Goal: Obtain resource: Download file/media

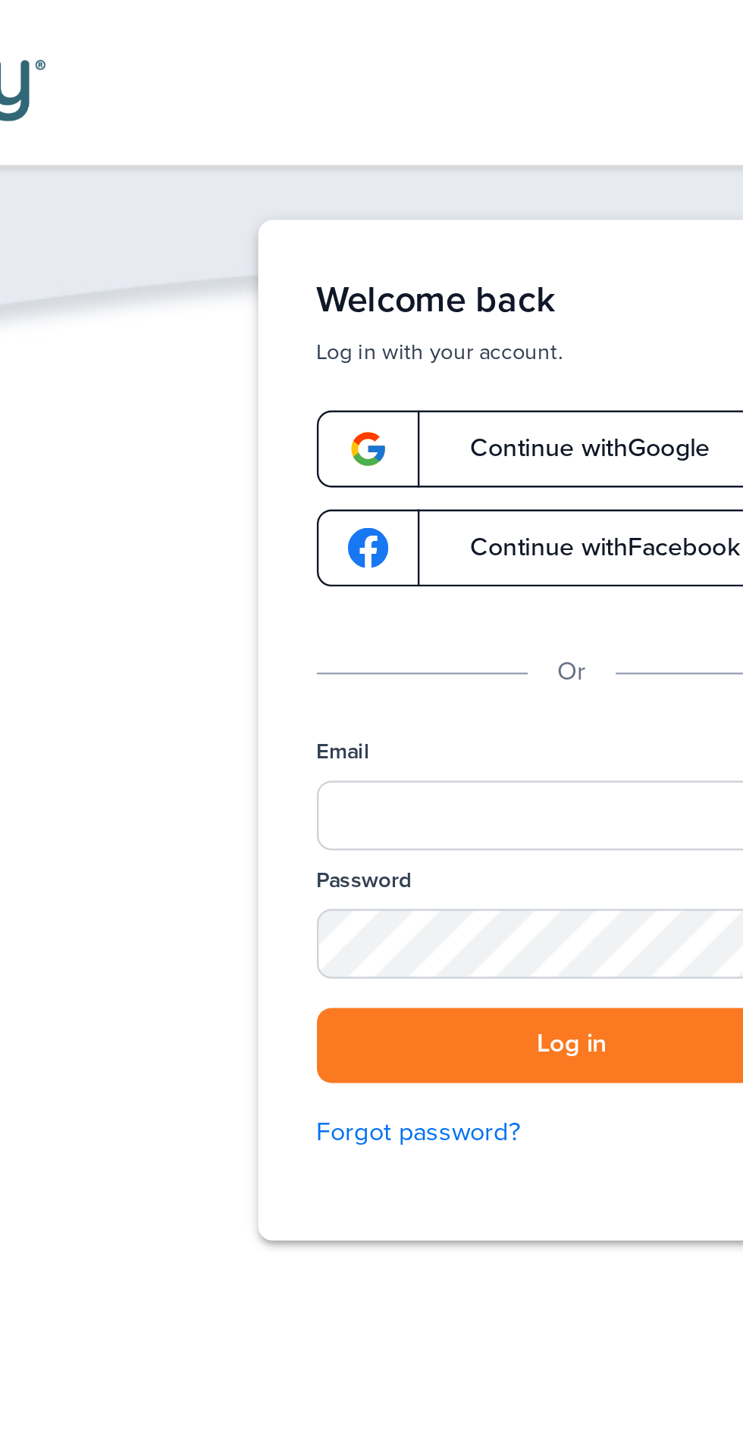
click at [389, 185] on span "Continue with Google" at bounding box center [372, 185] width 114 height 11
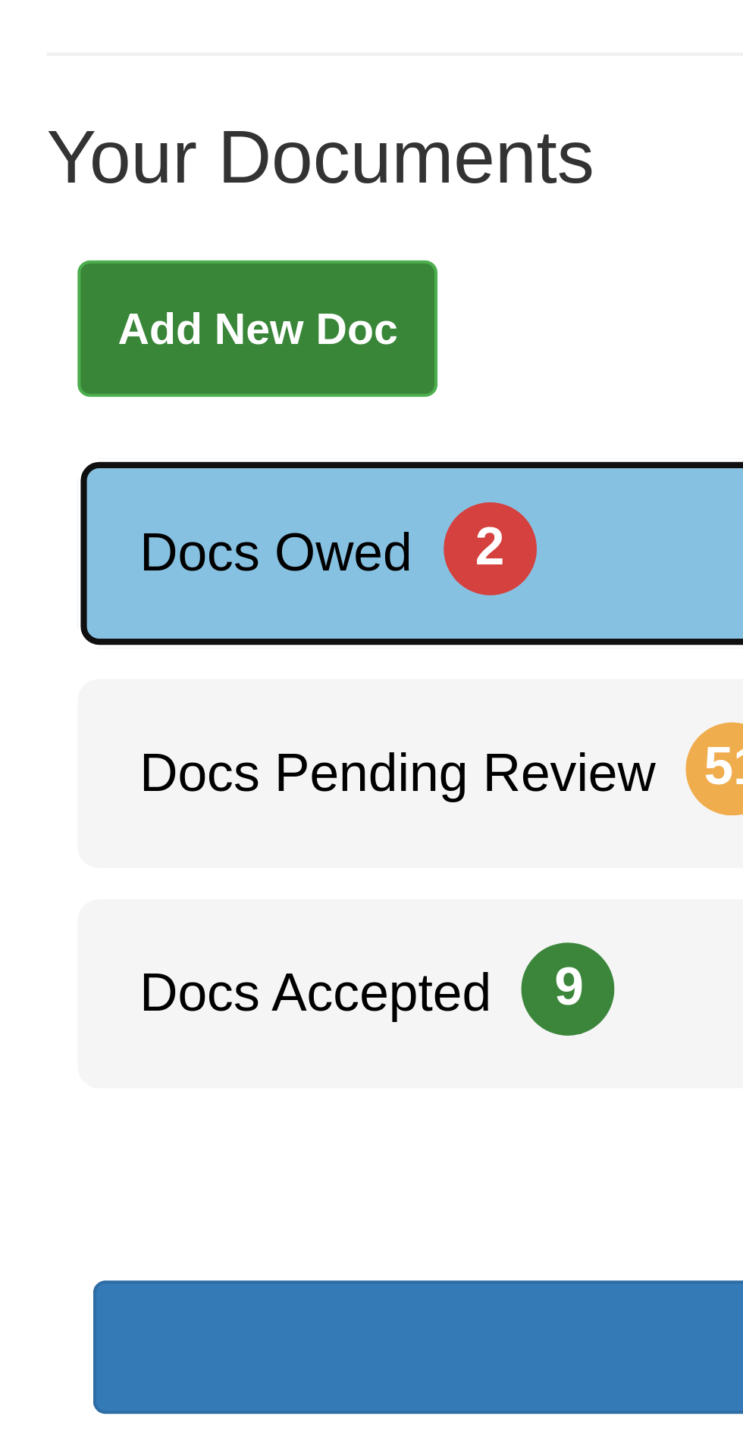
click at [118, 369] on span "2" at bounding box center [119, 370] width 23 height 23
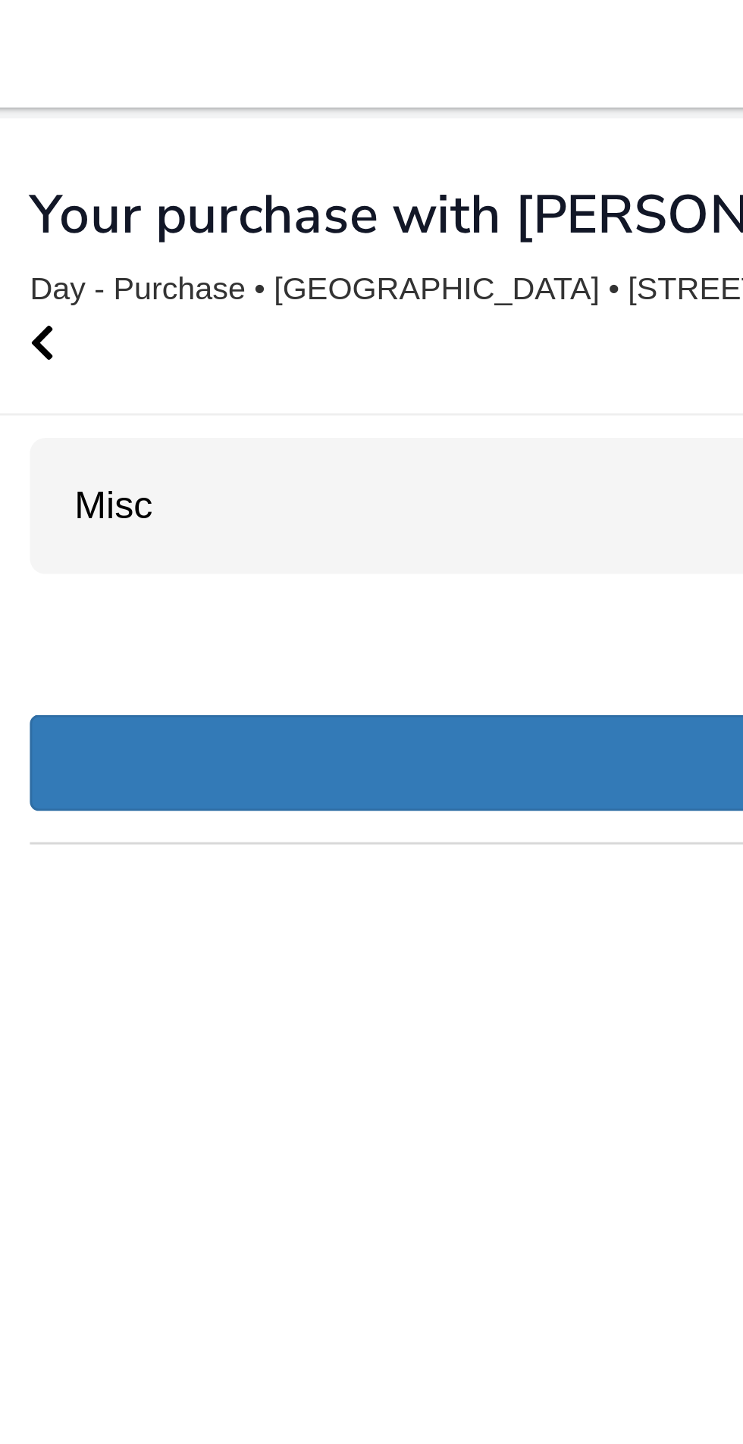
click at [236, 164] on div "Misc 2" at bounding box center [371, 172] width 697 height 46
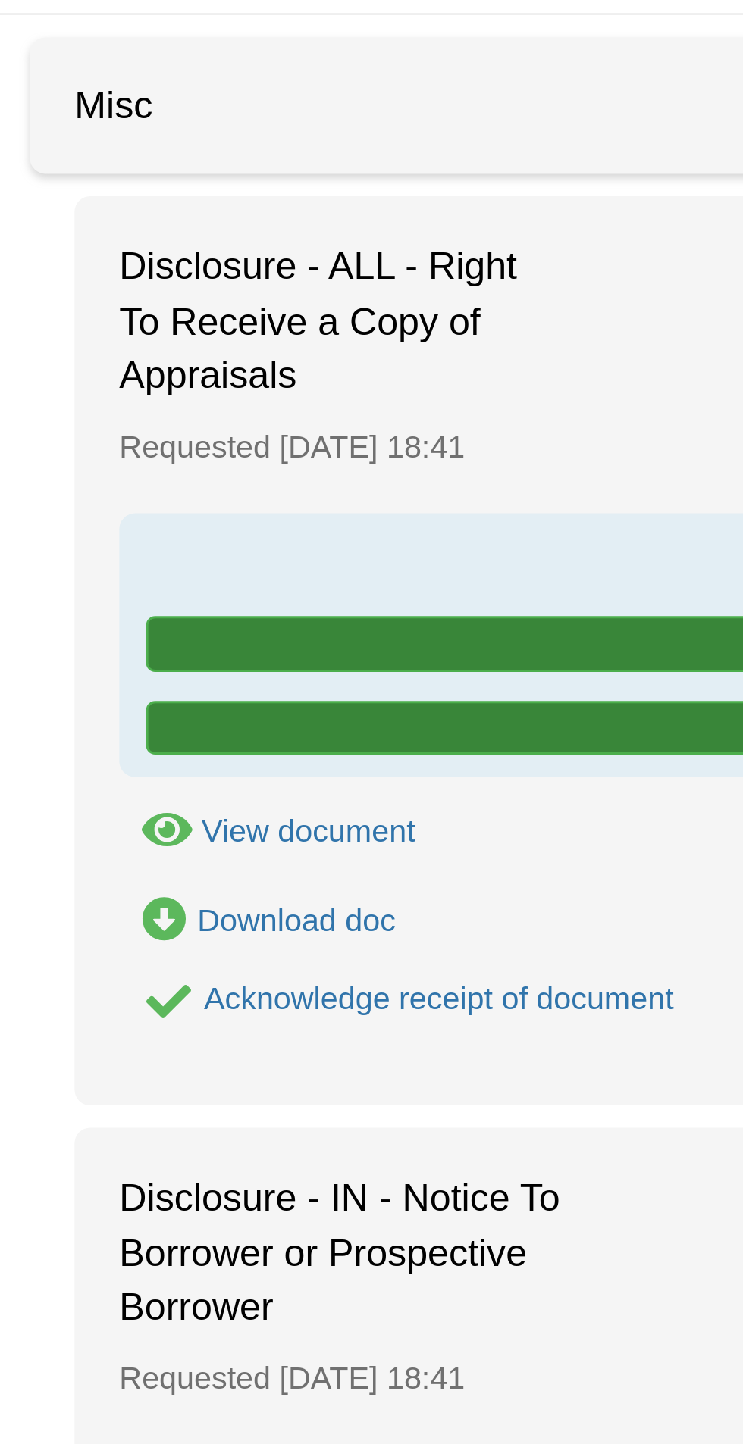
click at [141, 419] on div "View document" at bounding box center [117, 418] width 72 height 12
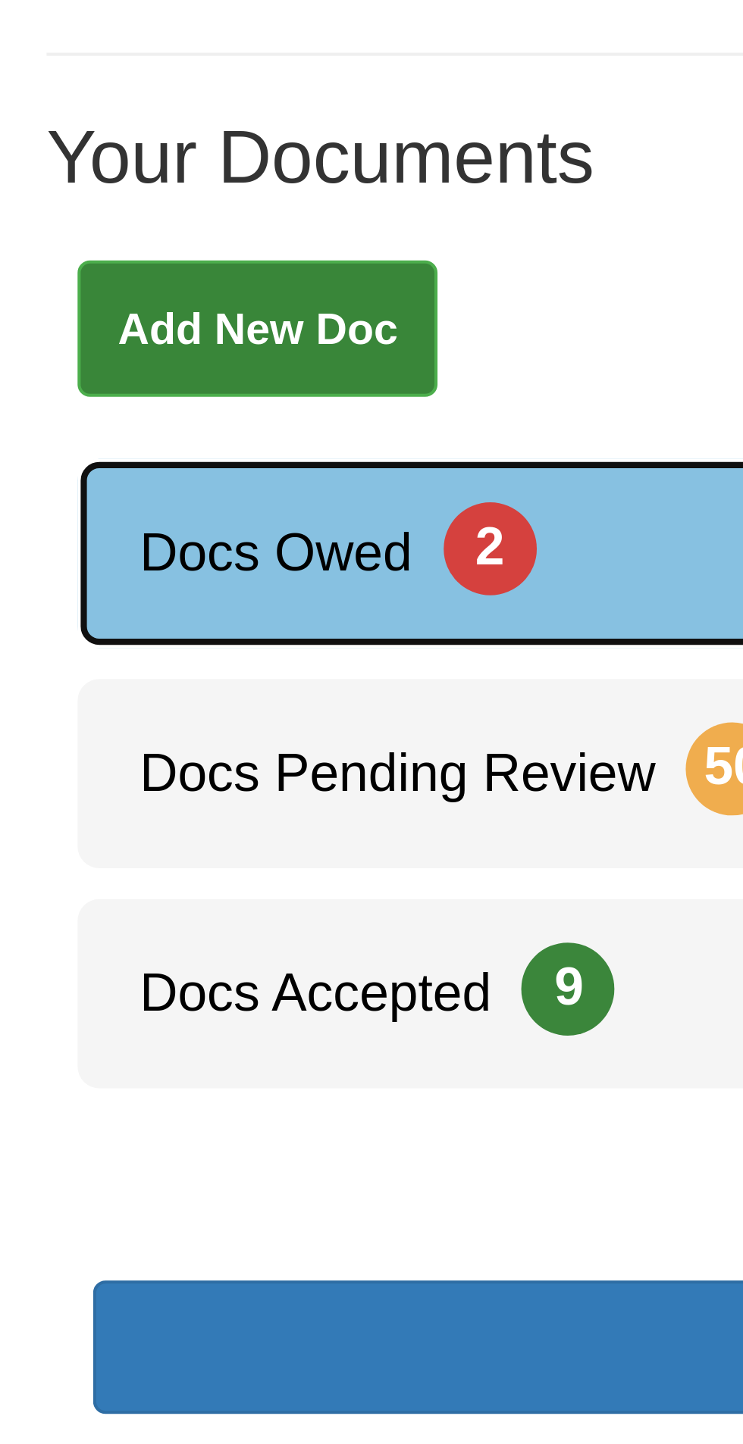
click at [142, 363] on link "Docs Owed 2" at bounding box center [371, 372] width 705 height 46
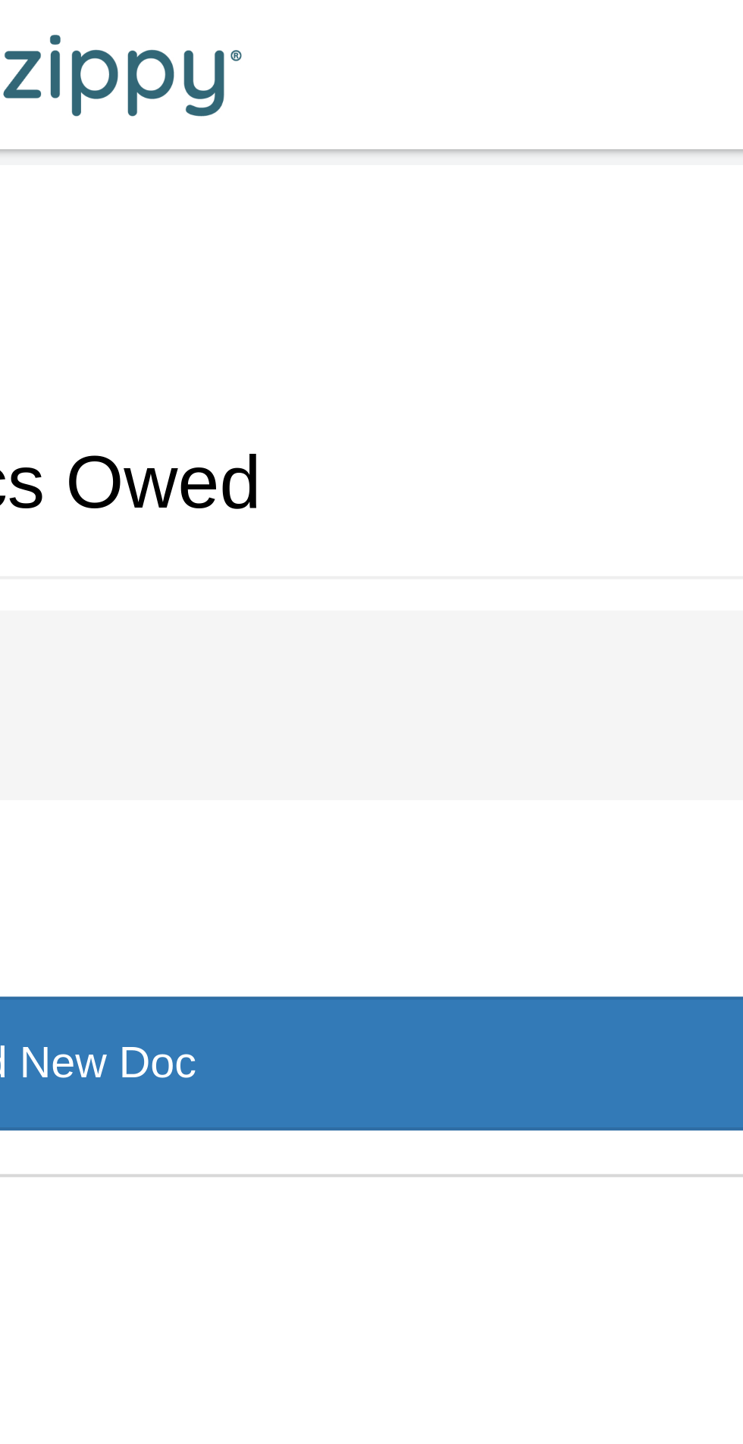
click at [471, 162] on div "Misc 2" at bounding box center [371, 172] width 697 height 46
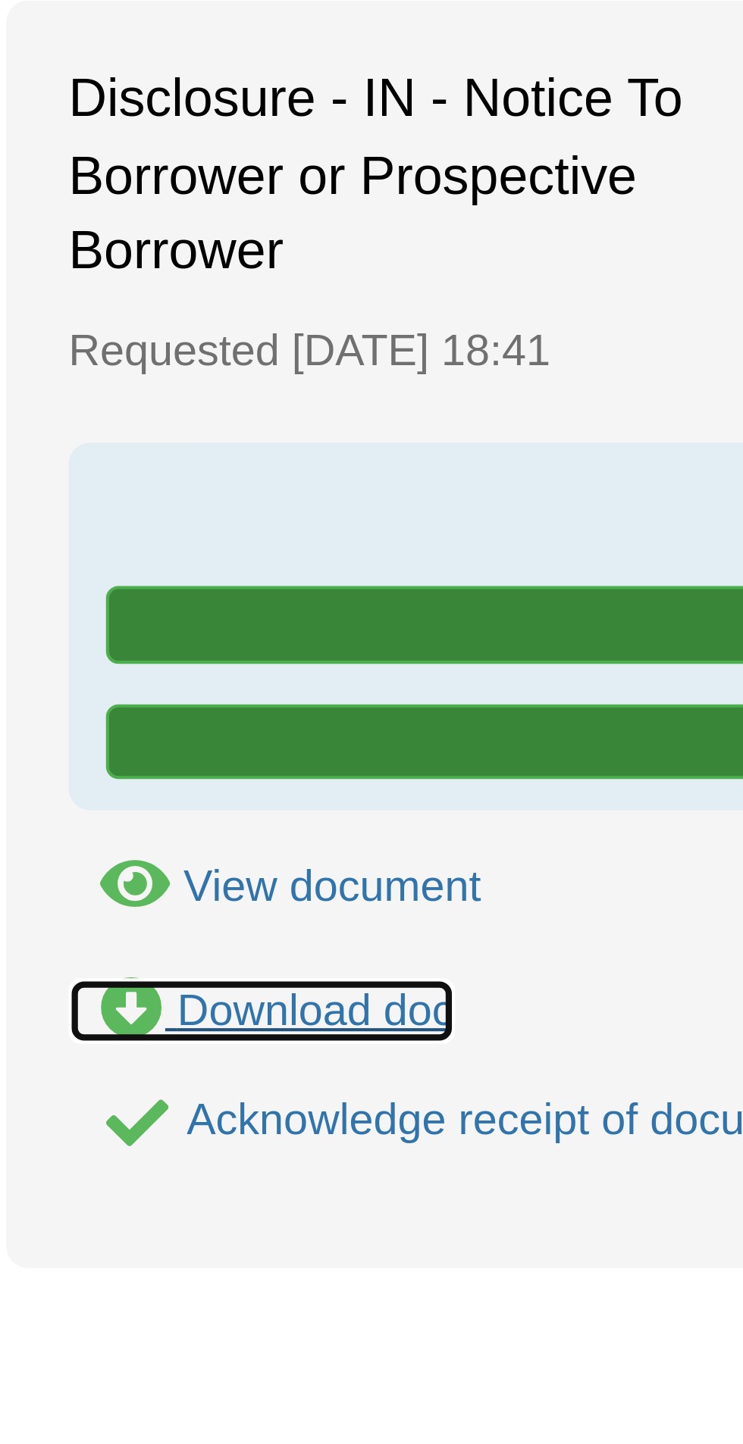
click at [111, 761] on div "Download doc" at bounding box center [113, 764] width 67 height 12
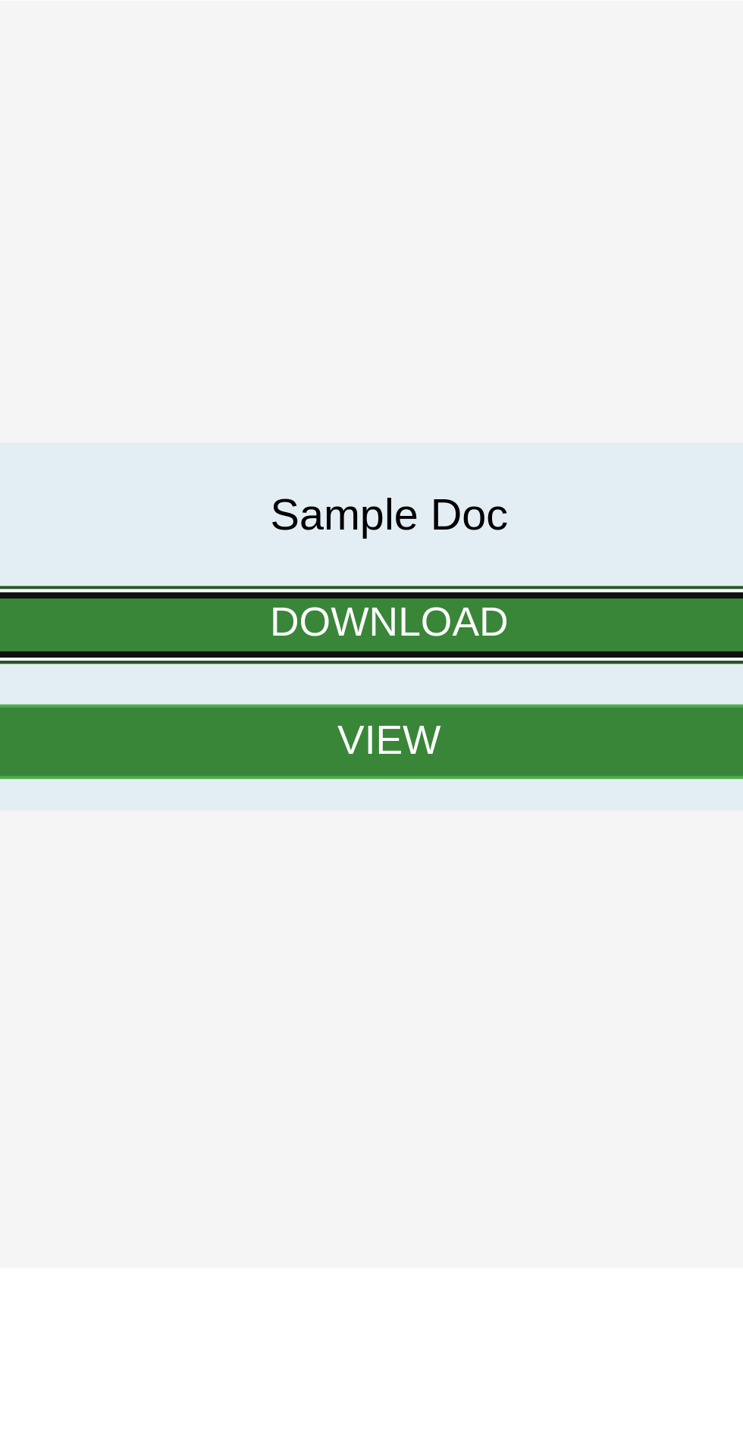
click at [399, 668] on link "Download" at bounding box center [371, 670] width 618 height 19
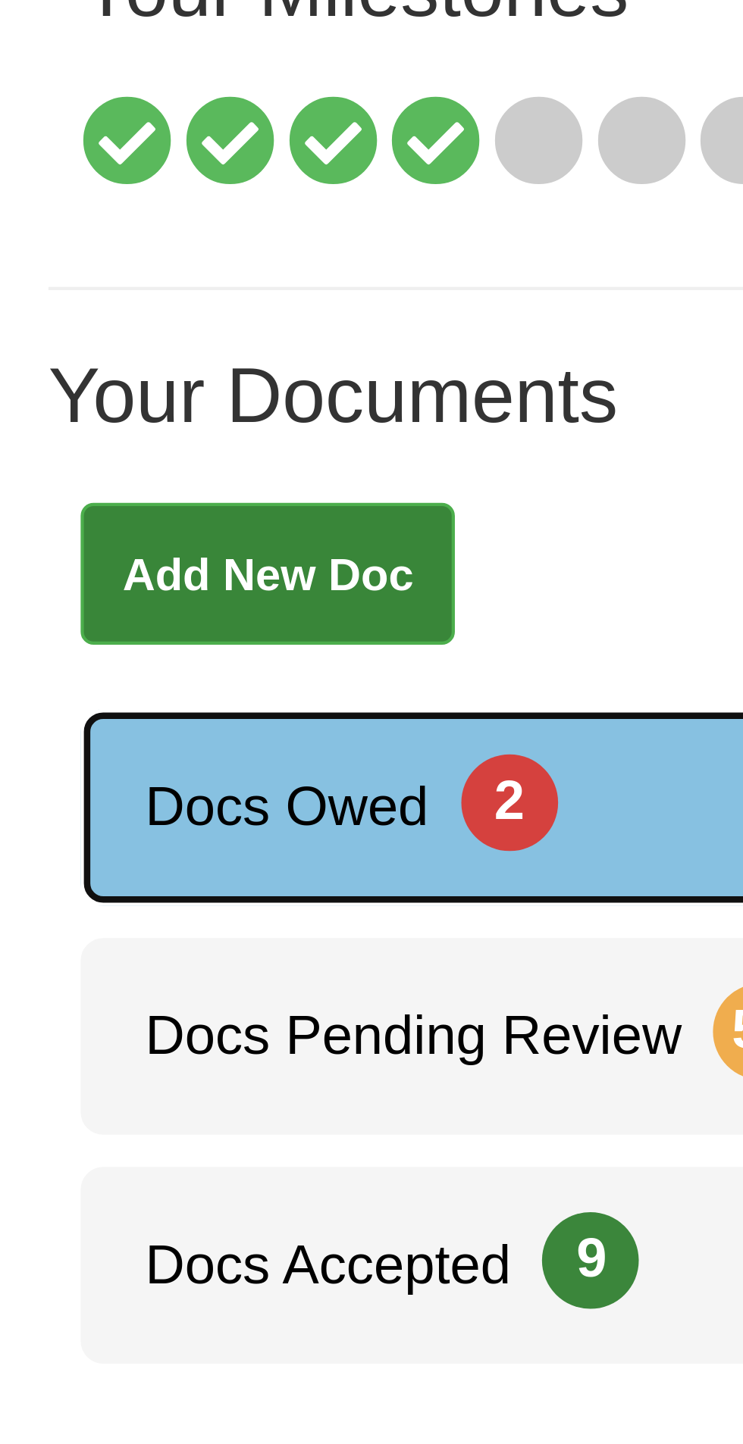
click at [127, 363] on link "Docs Owed 2" at bounding box center [371, 372] width 705 height 46
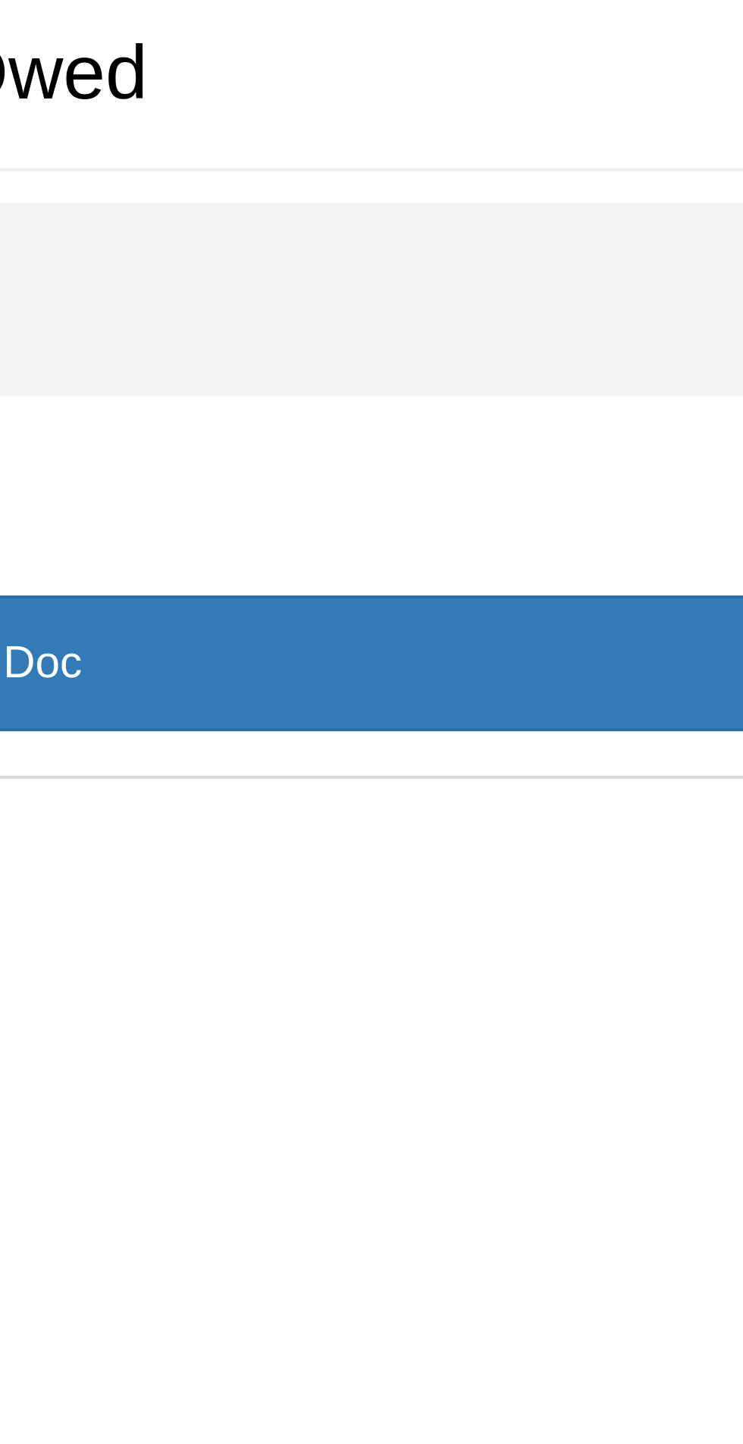
scroll to position [16, 0]
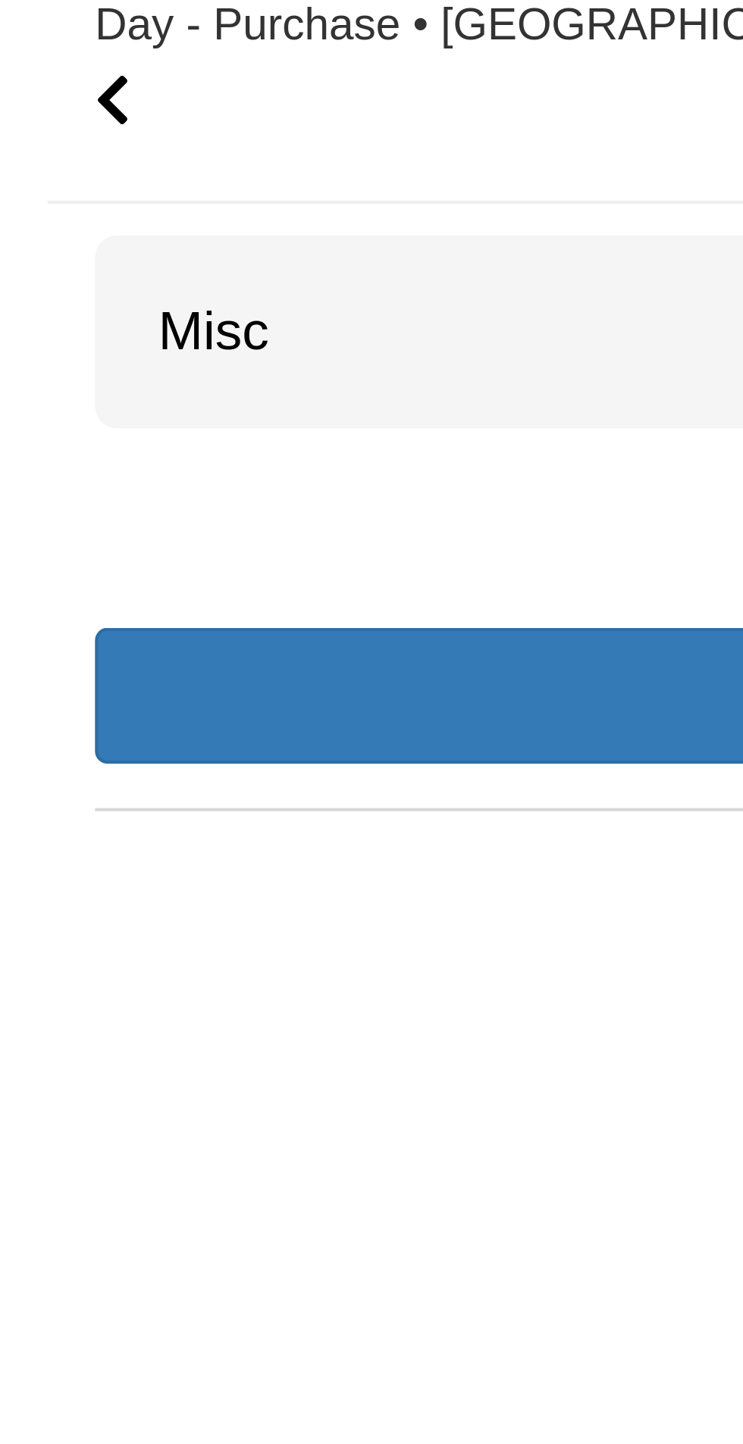
click at [105, 155] on div "Misc 2" at bounding box center [371, 172] width 697 height 46
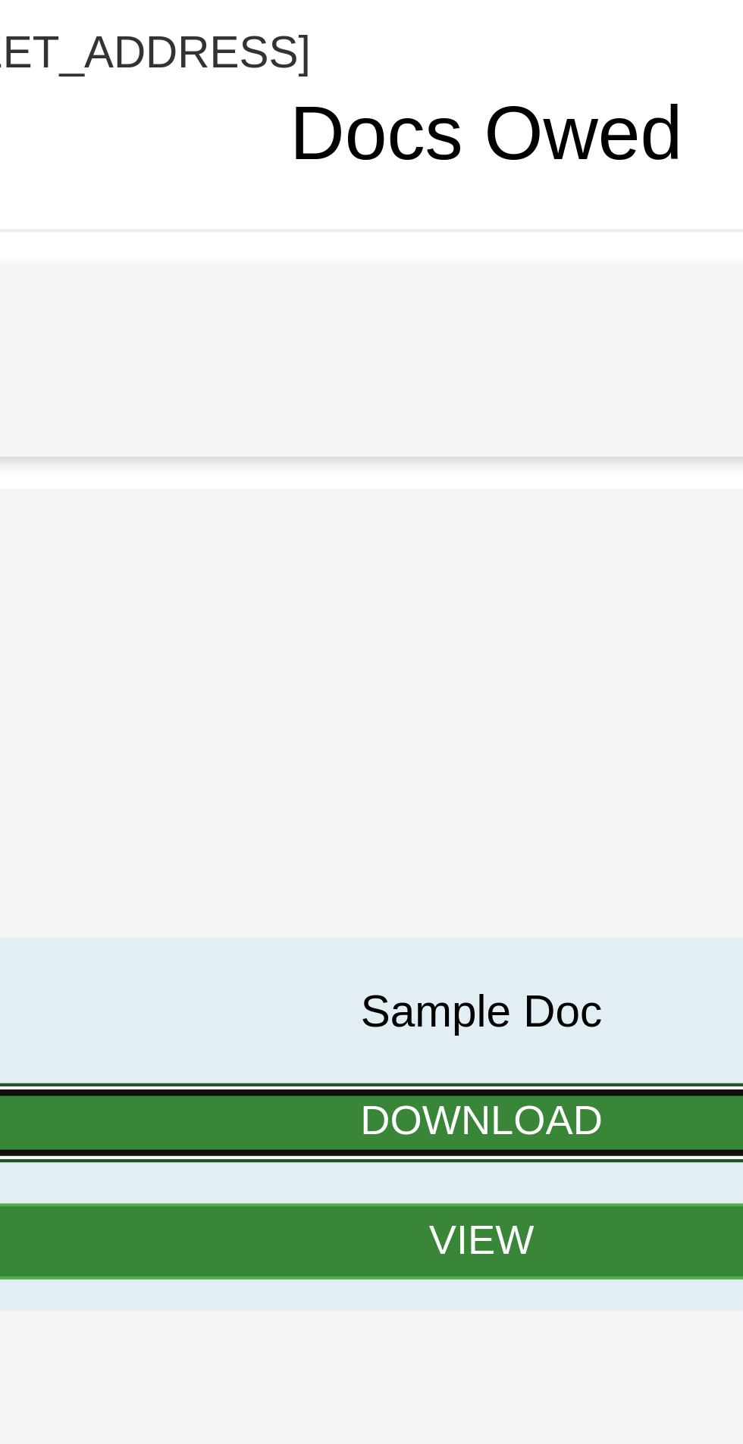
click at [396, 345] on link "Download" at bounding box center [371, 354] width 618 height 19
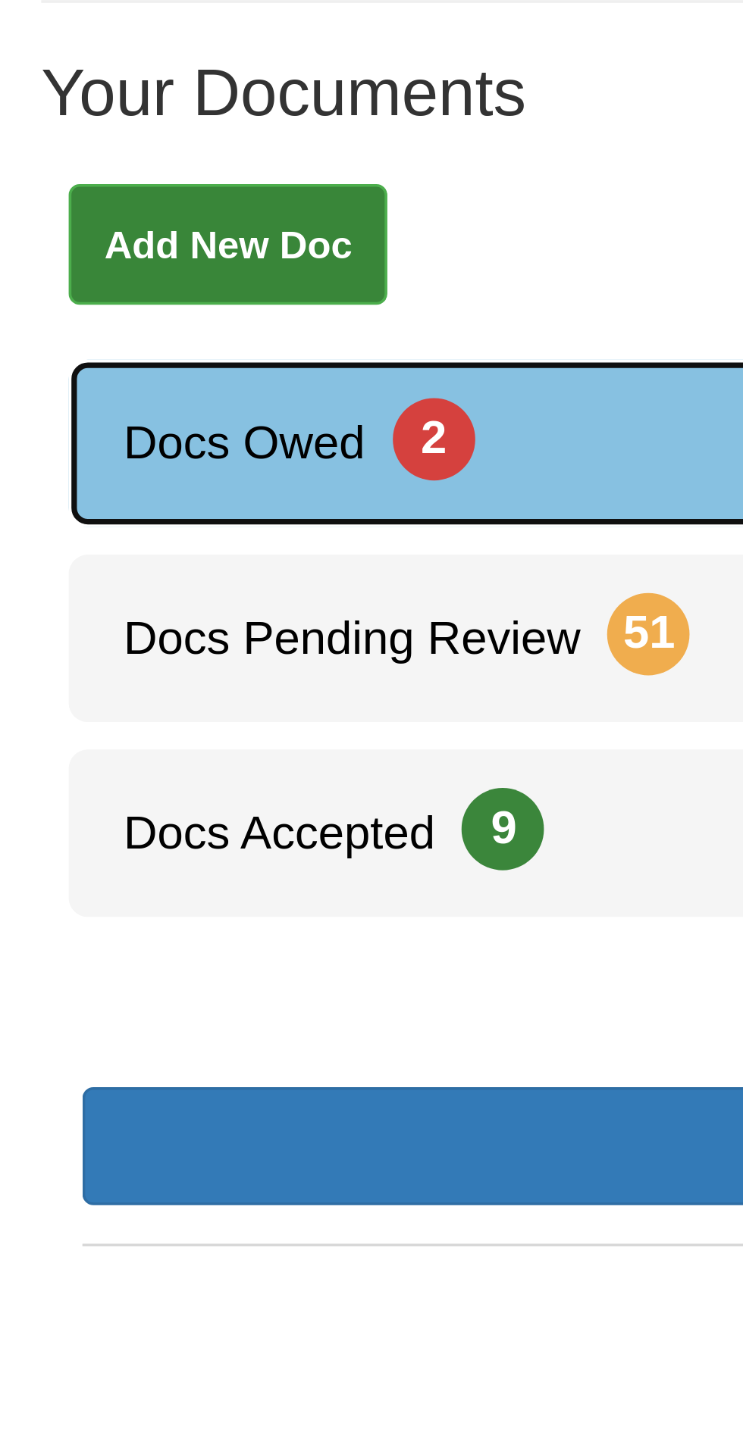
click at [127, 365] on span "2" at bounding box center [119, 370] width 23 height 23
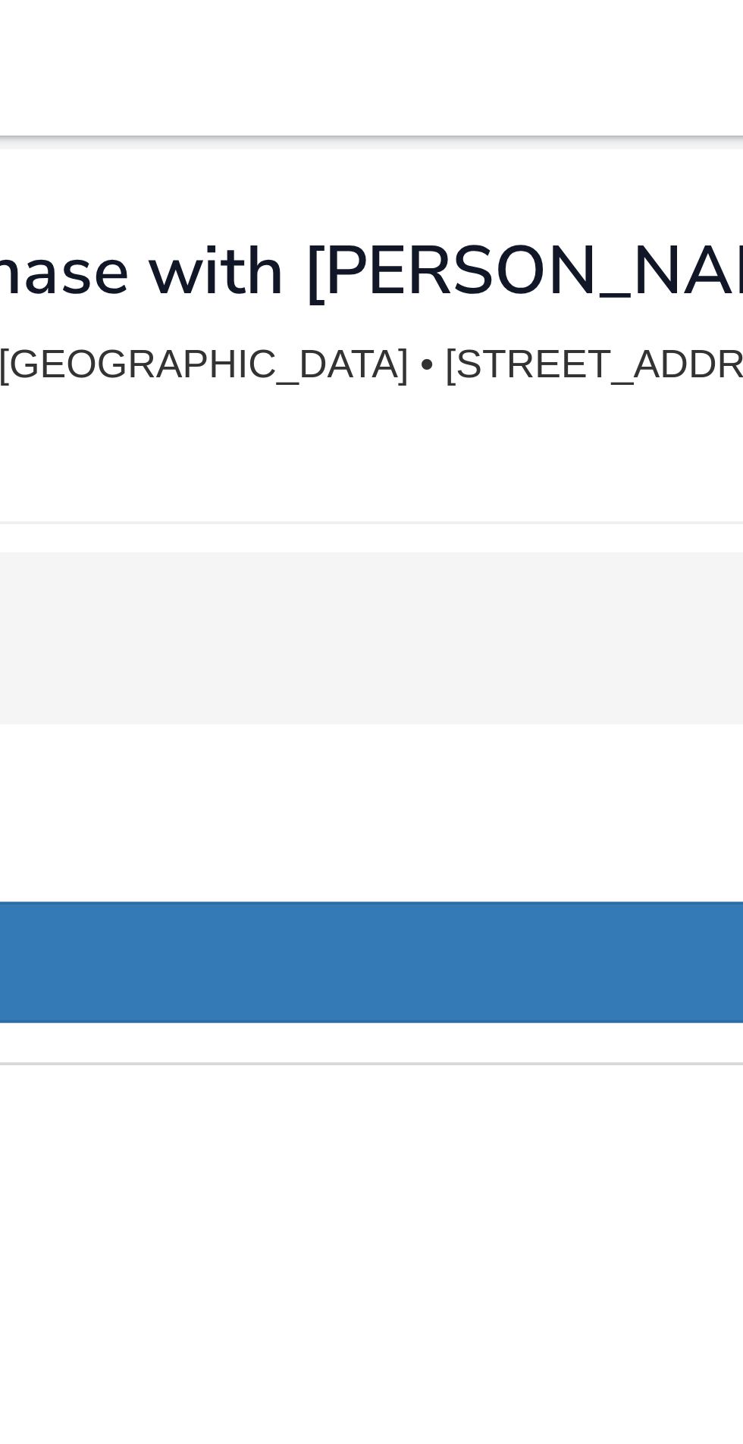
click at [252, 164] on div "Misc 2" at bounding box center [371, 172] width 697 height 46
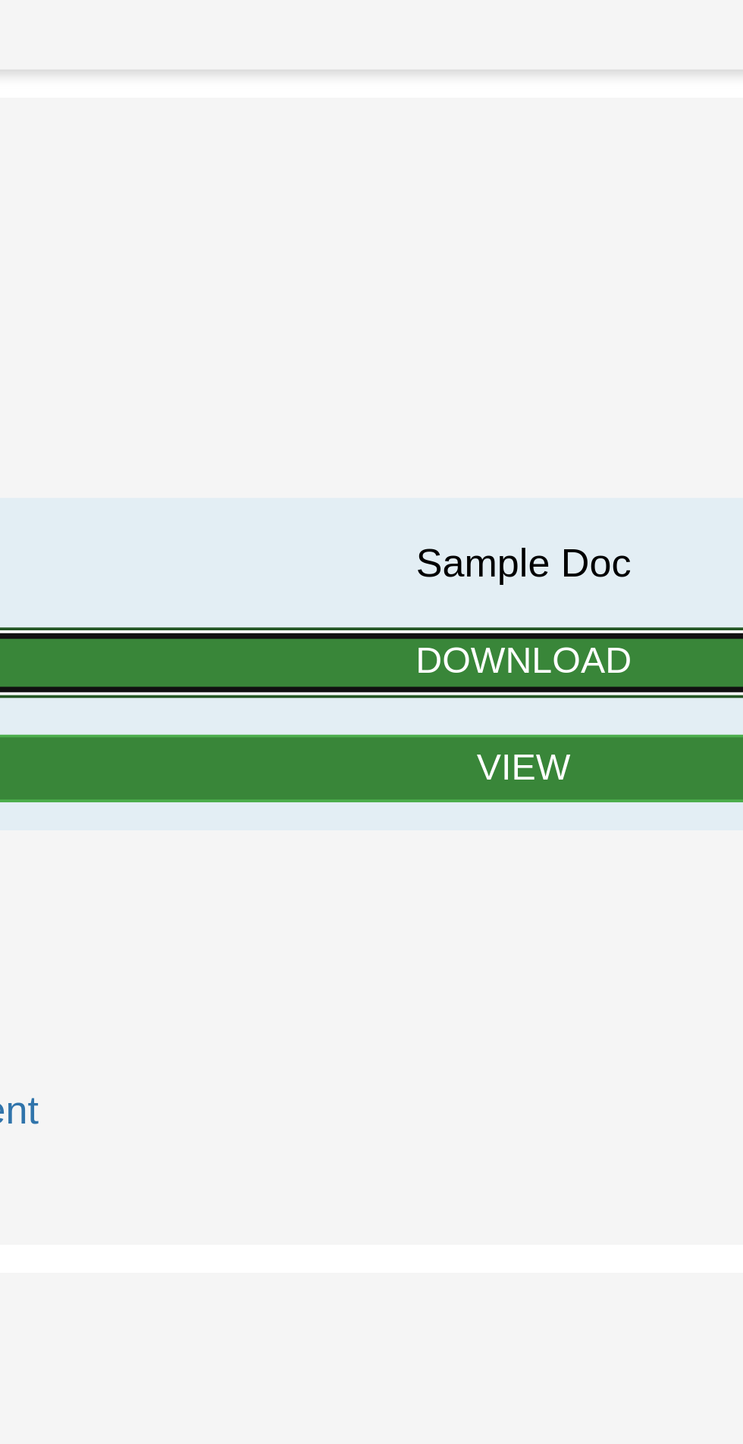
click at [390, 353] on link "Download" at bounding box center [371, 354] width 618 height 19
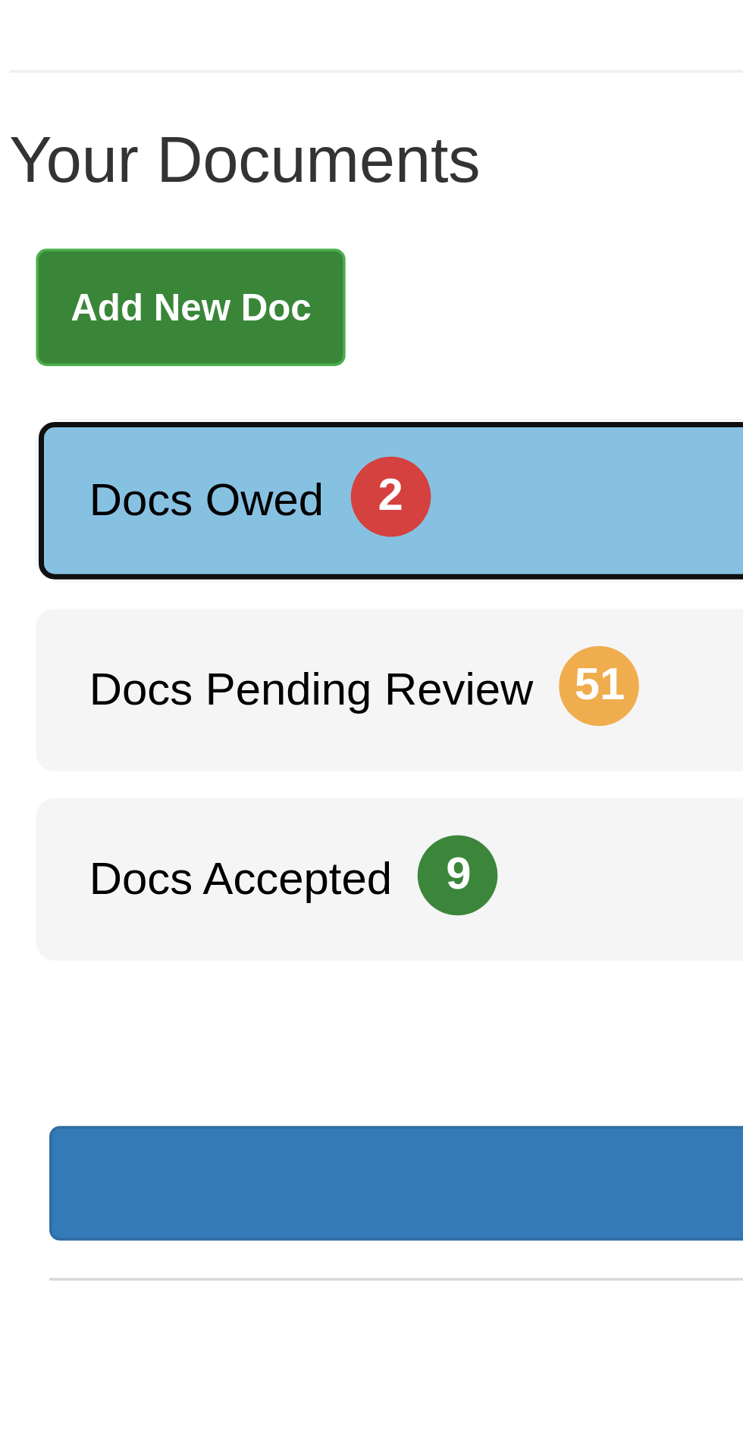
click at [139, 376] on link "Docs Owed 2" at bounding box center [371, 372] width 705 height 46
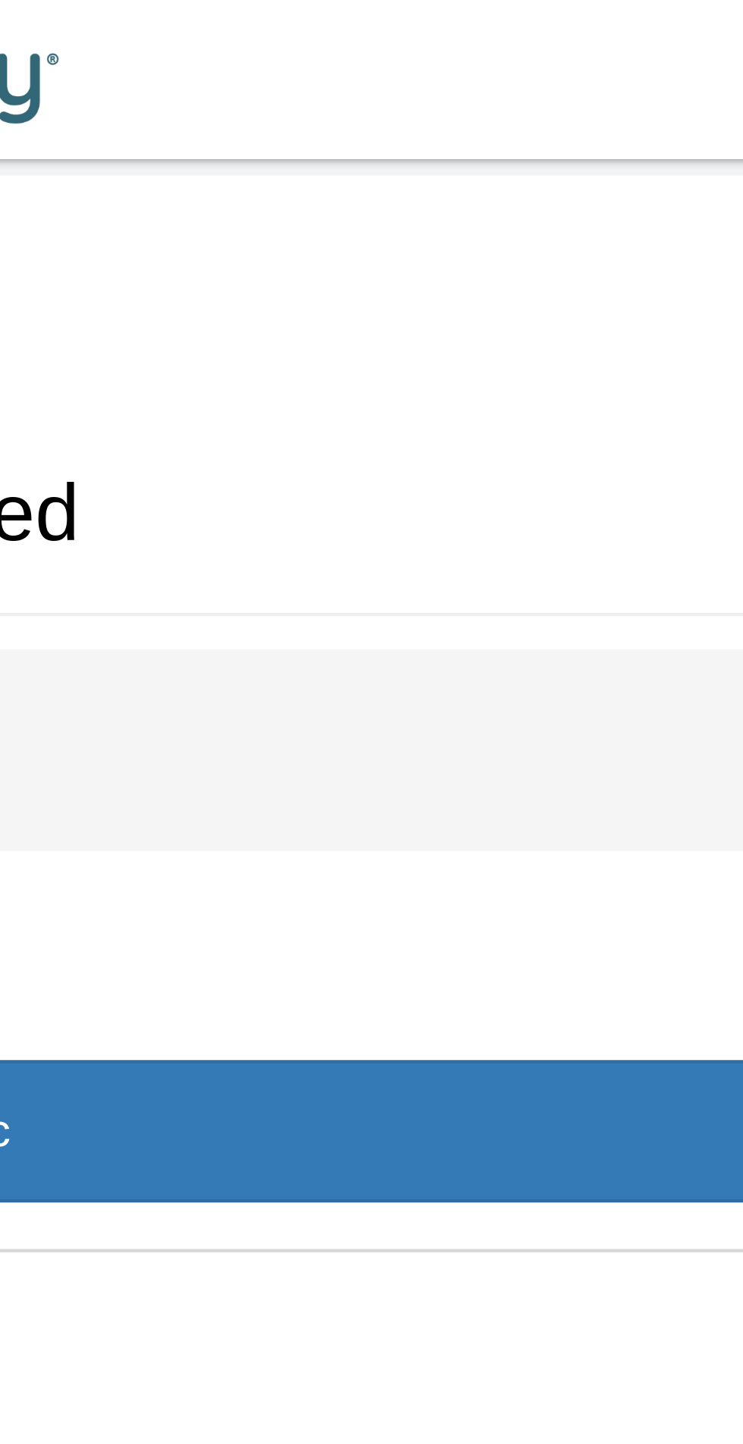
click at [499, 167] on div "Misc 2" at bounding box center [371, 172] width 697 height 46
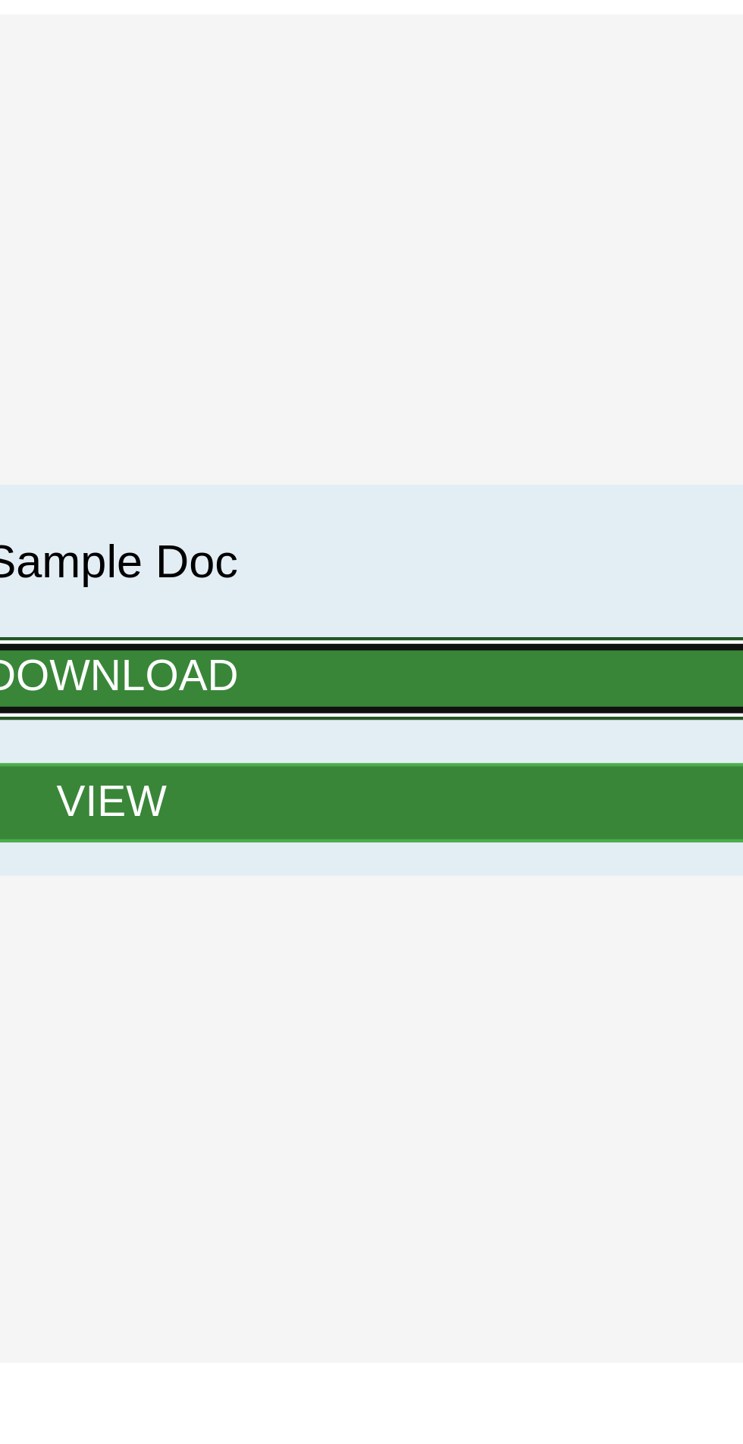
click at [446, 669] on link "Download" at bounding box center [371, 670] width 618 height 19
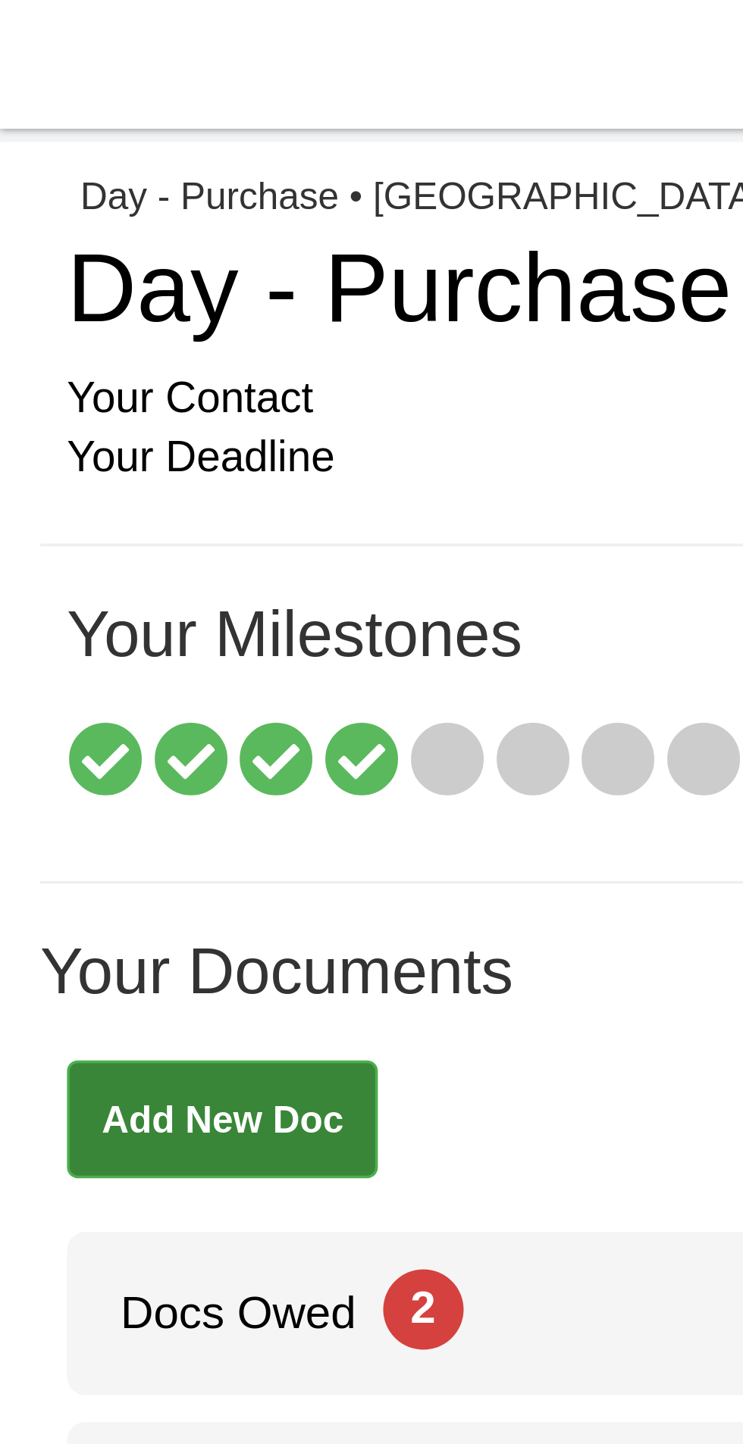
click at [123, 212] on icon at bounding box center [126, 215] width 21 height 21
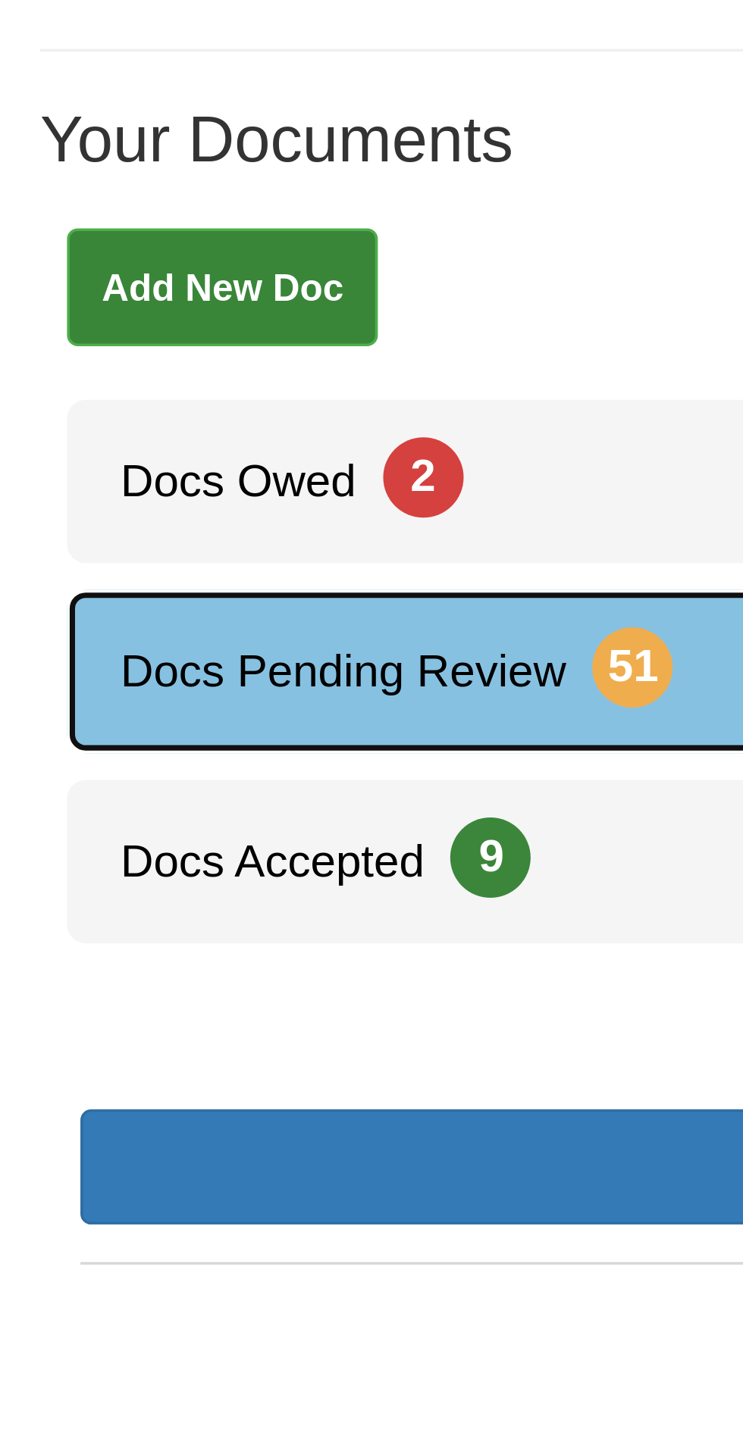
click at [177, 424] on span "51" at bounding box center [178, 424] width 23 height 23
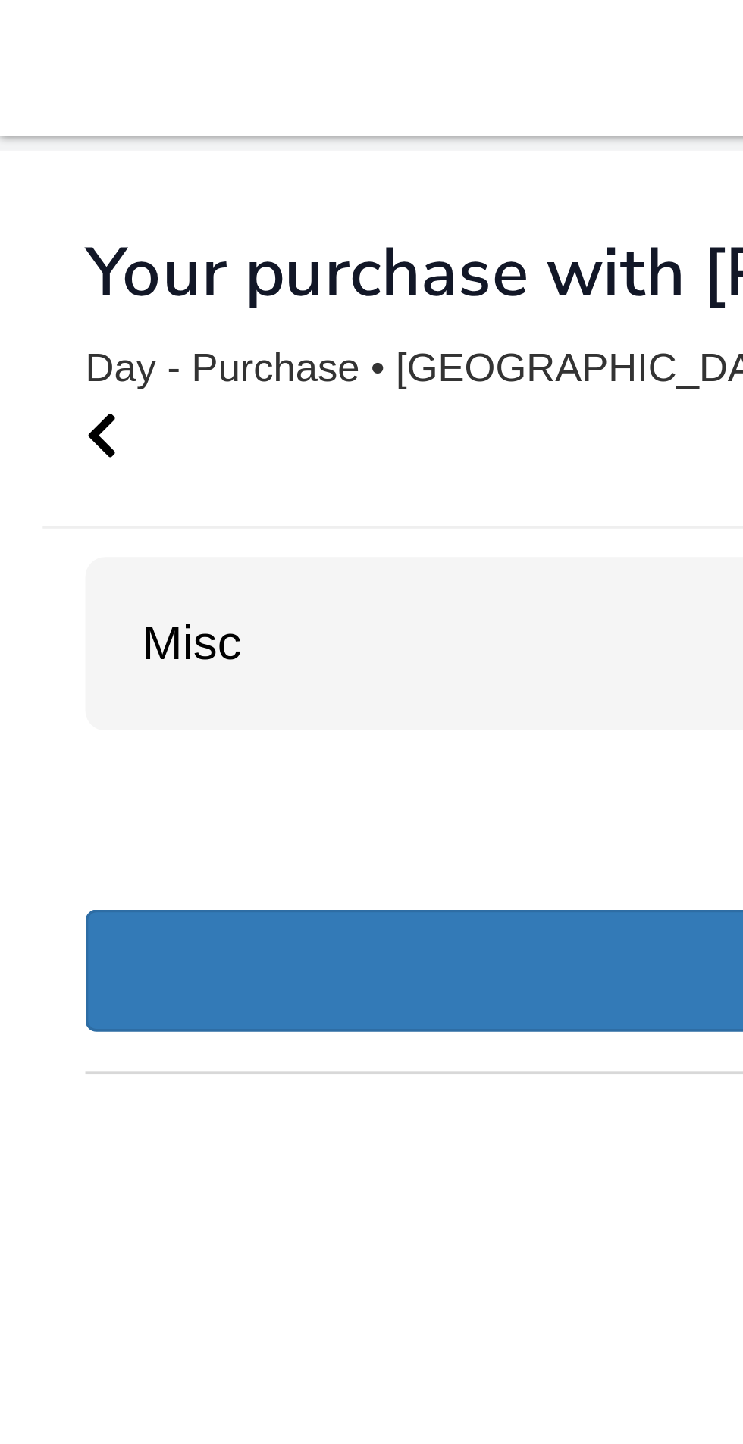
click at [145, 165] on div "Misc 51" at bounding box center [371, 172] width 697 height 46
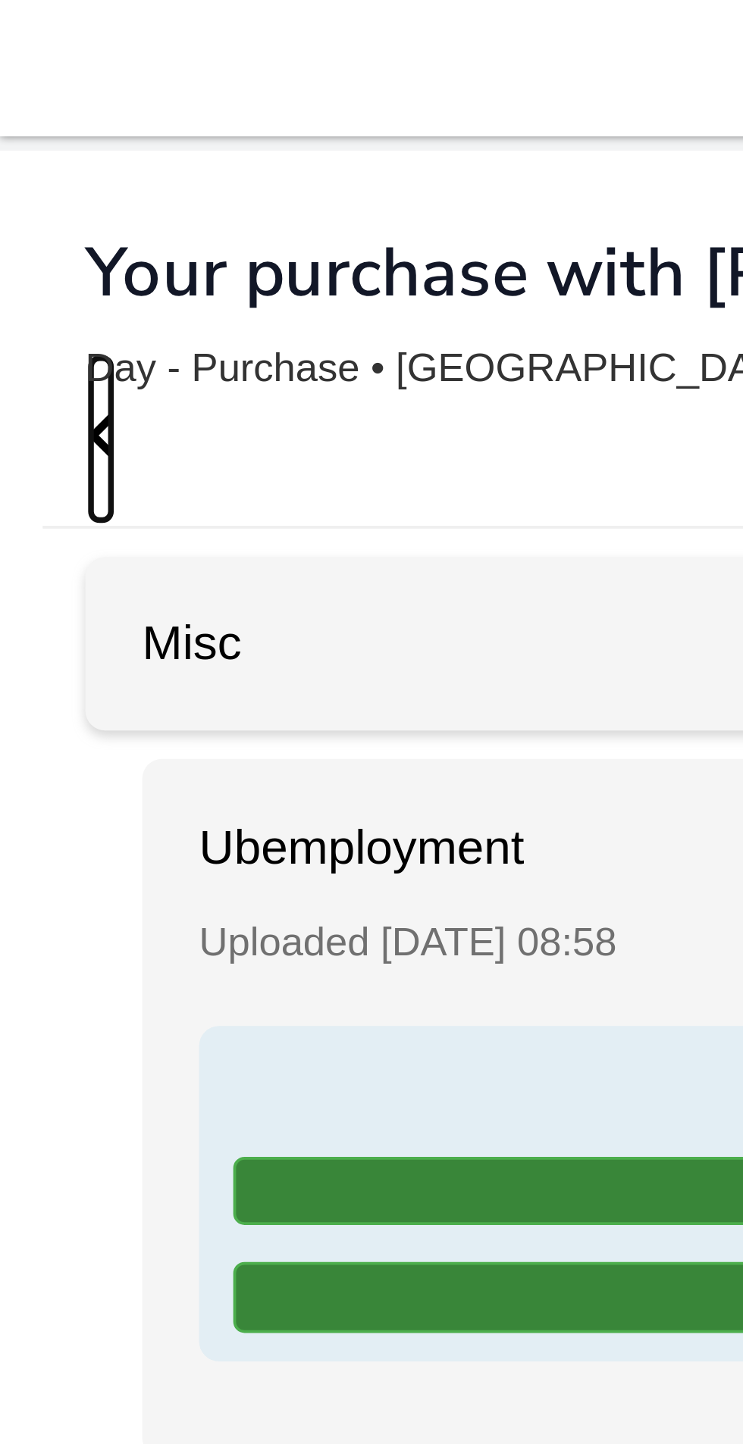
click at [28, 114] on icon "Go Back" at bounding box center [27, 116] width 8 height 14
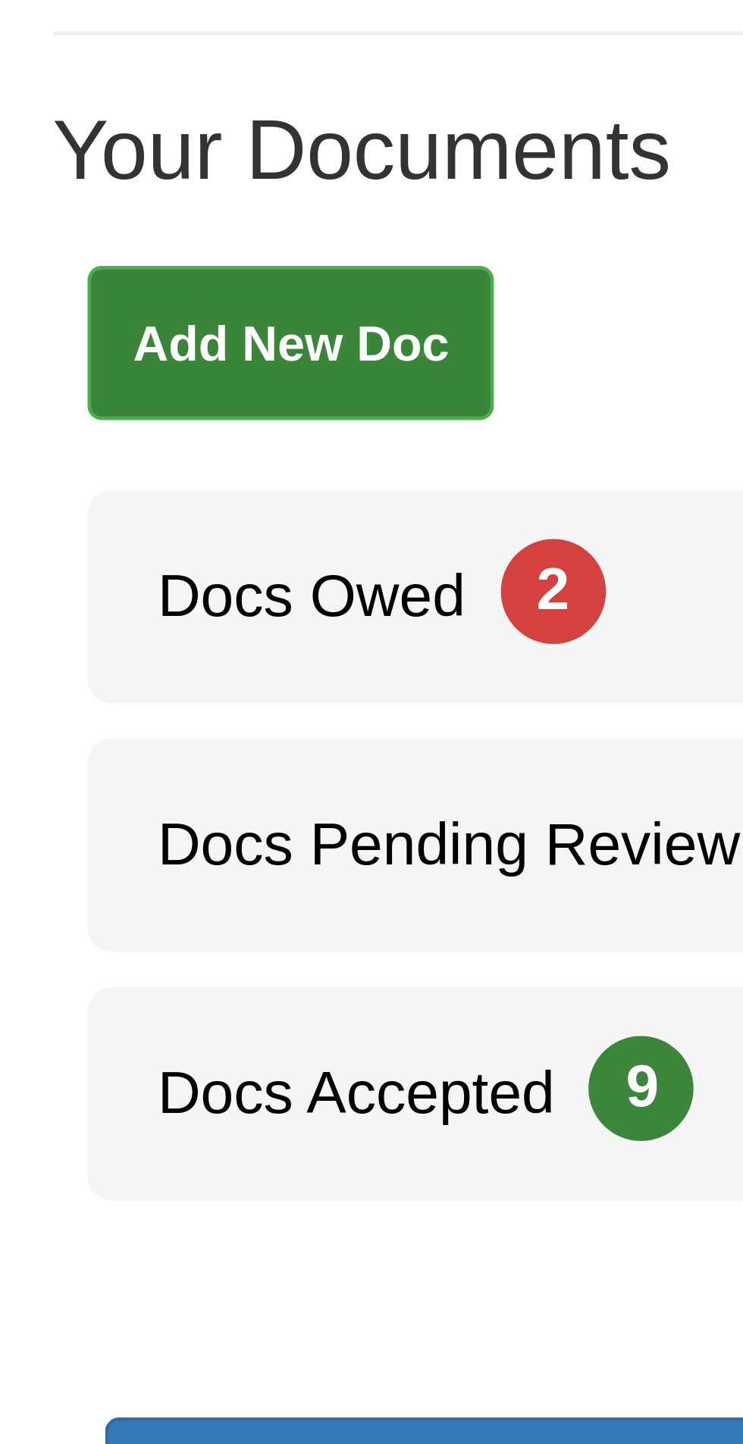
scroll to position [13, 0]
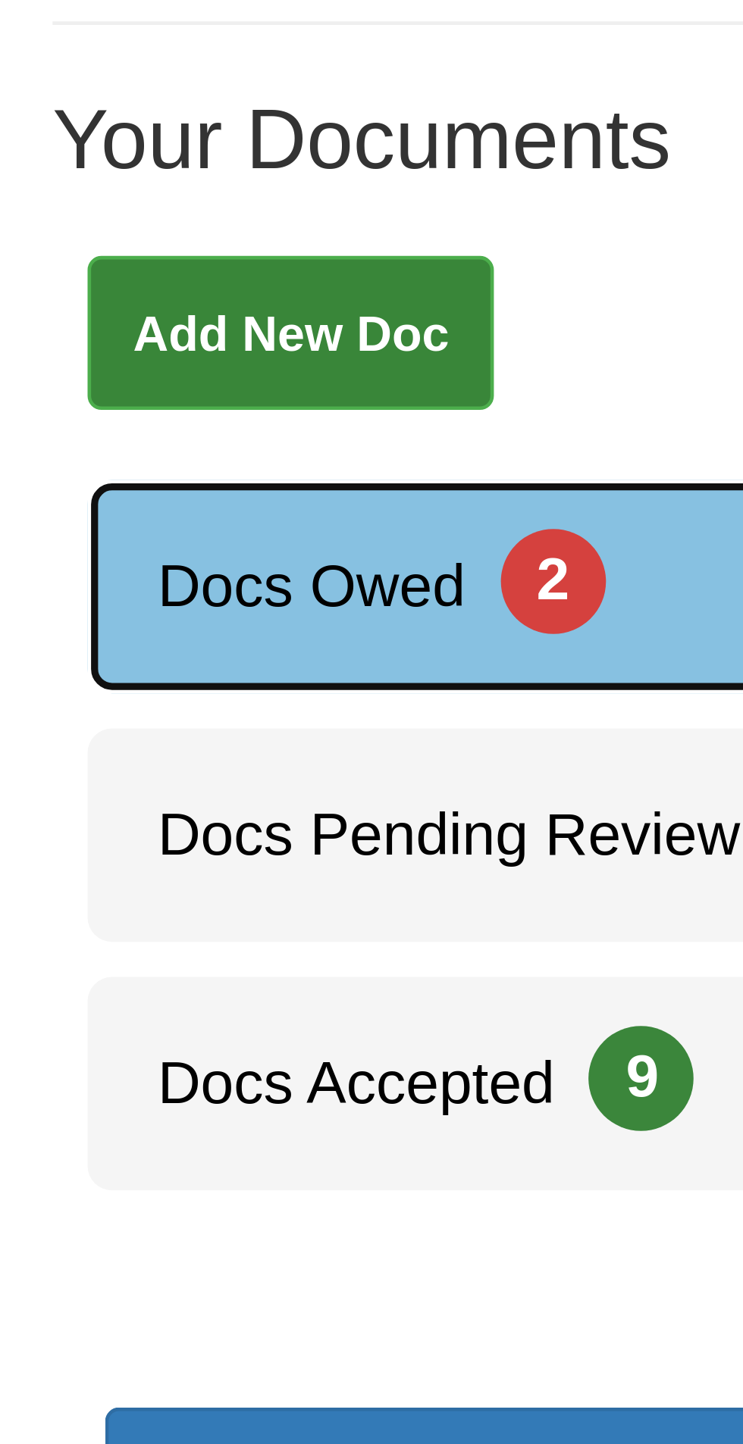
click at [120, 359] on span "2" at bounding box center [119, 370] width 23 height 23
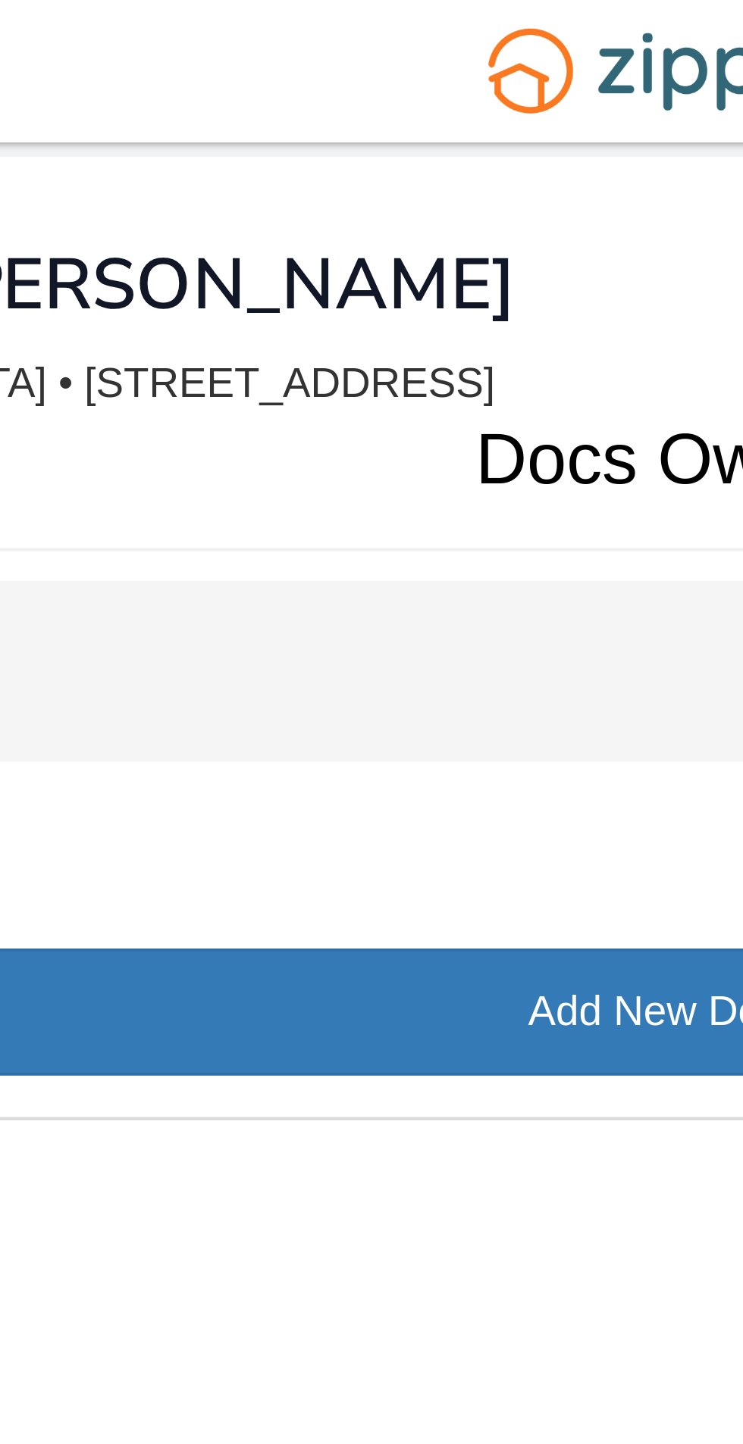
click at [348, 171] on div "Misc 2" at bounding box center [371, 172] width 697 height 46
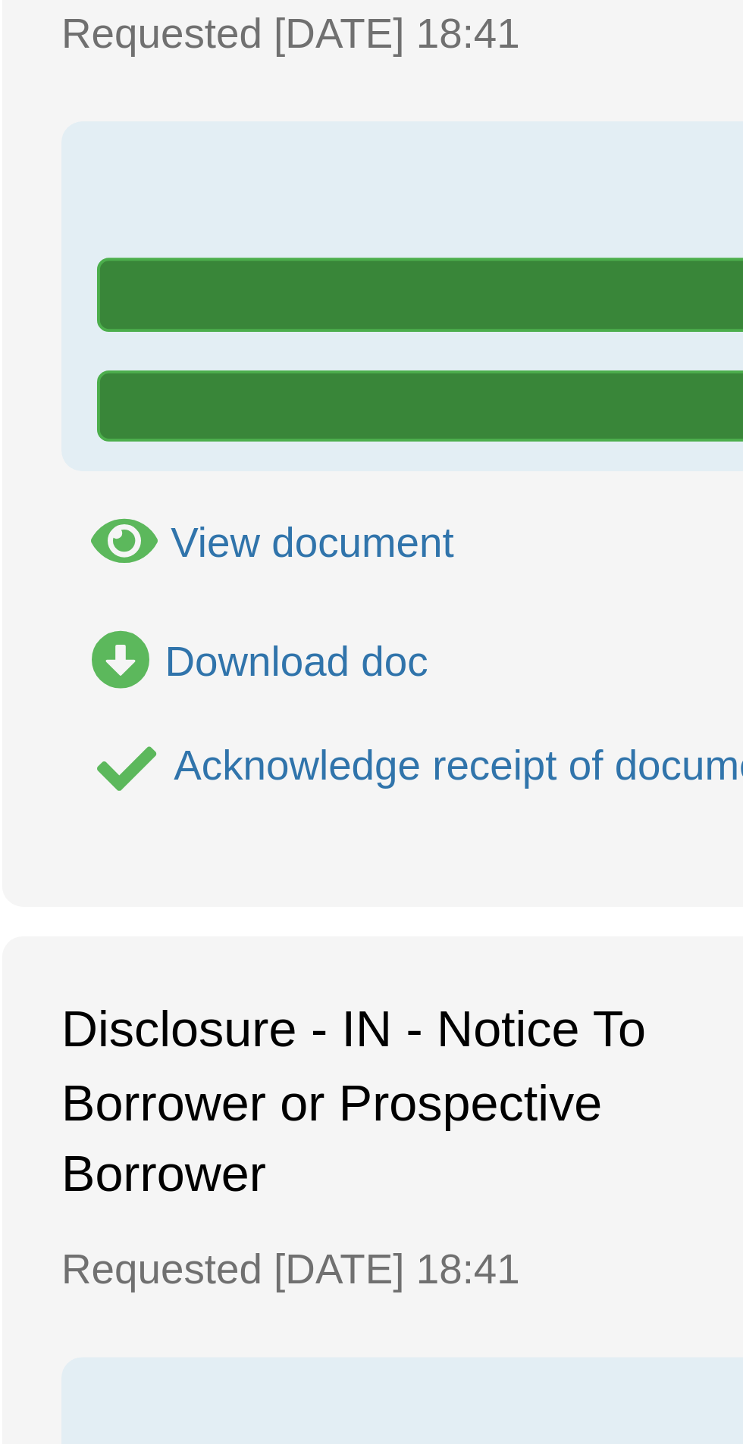
click at [161, 473] on div "Acknowledge receipt of document" at bounding box center [161, 474] width 159 height 12
click at [163, 475] on div "Acknowledge receipt of document" at bounding box center [161, 474] width 159 height 12
click at [163, 474] on div "Acknowledge receipt of document" at bounding box center [161, 474] width 159 height 12
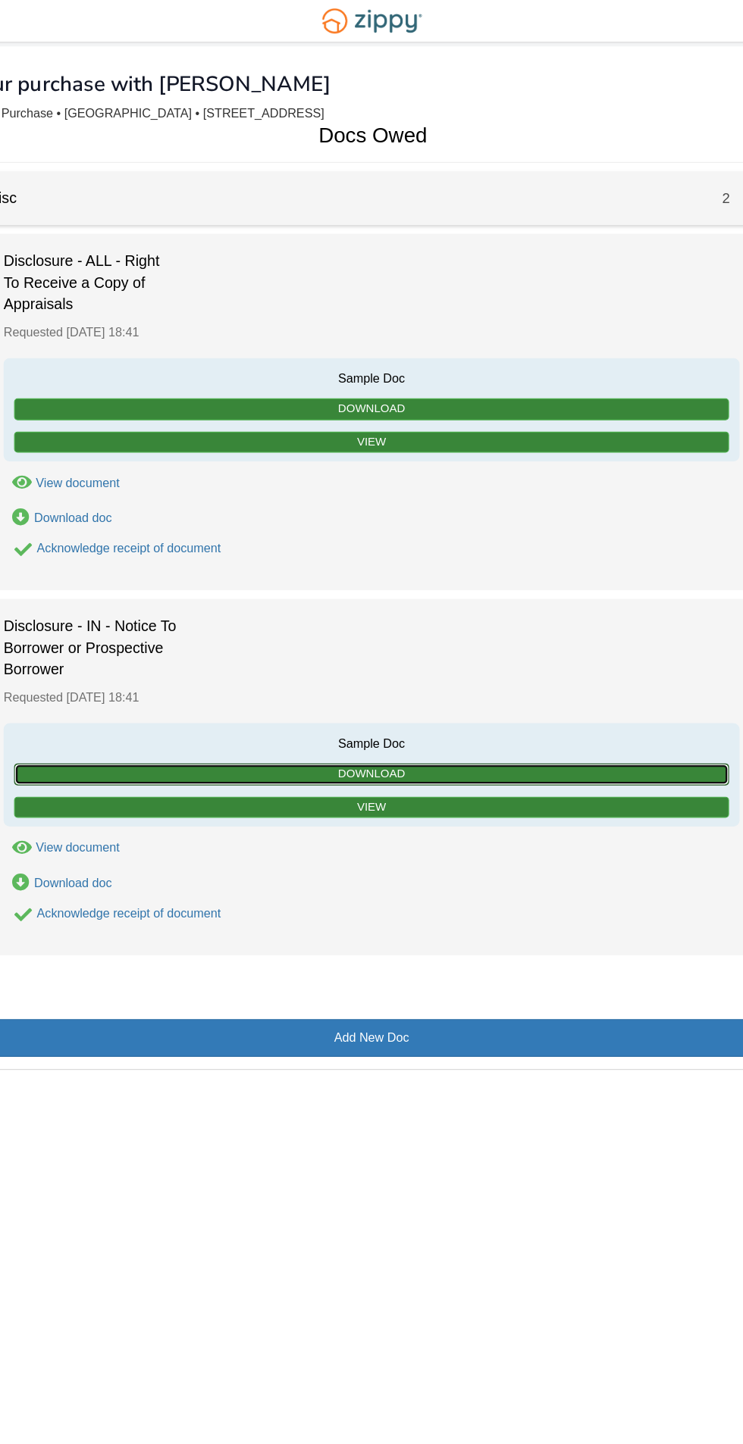
click at [453, 675] on link "Download" at bounding box center [371, 670] width 618 height 19
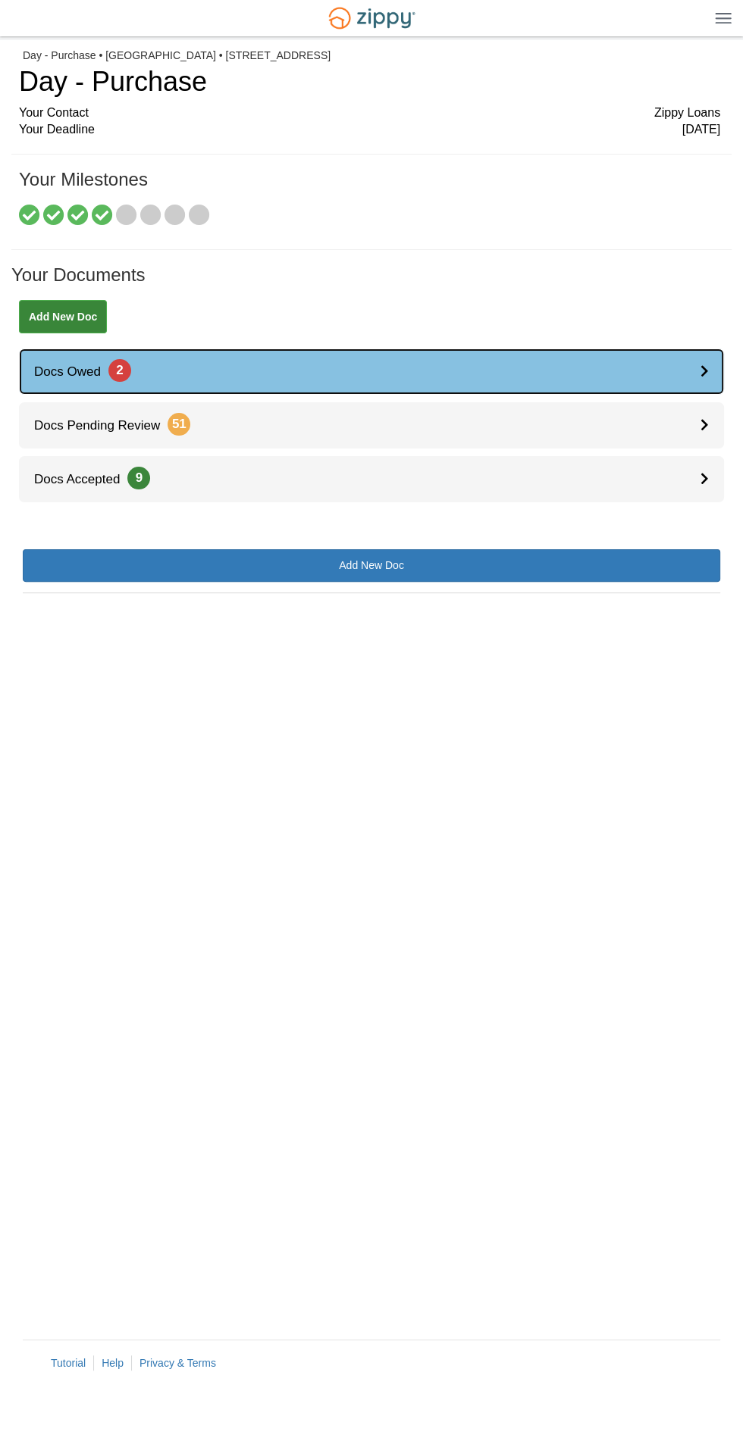
click at [420, 357] on link "Docs Owed 2" at bounding box center [371, 372] width 705 height 46
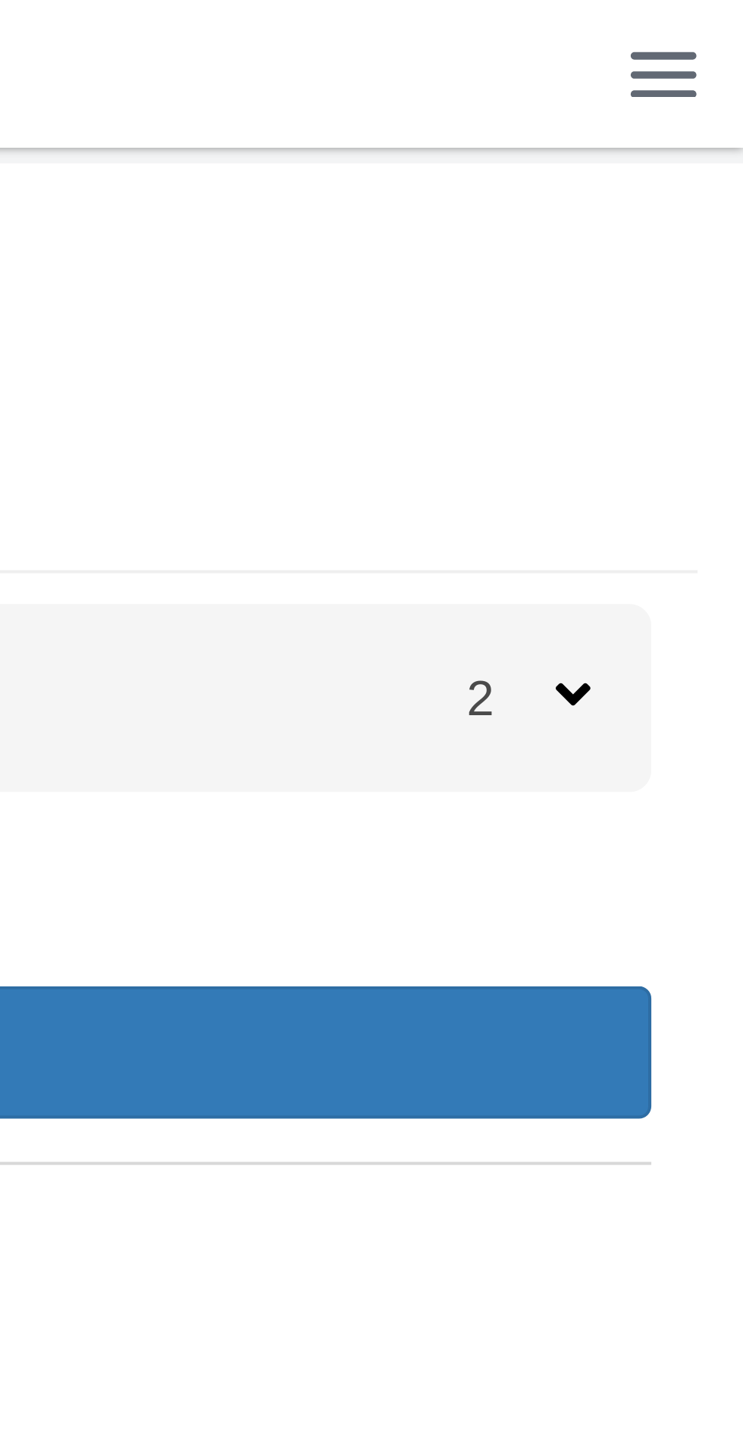
click at [722, 19] on img at bounding box center [723, 17] width 17 height 11
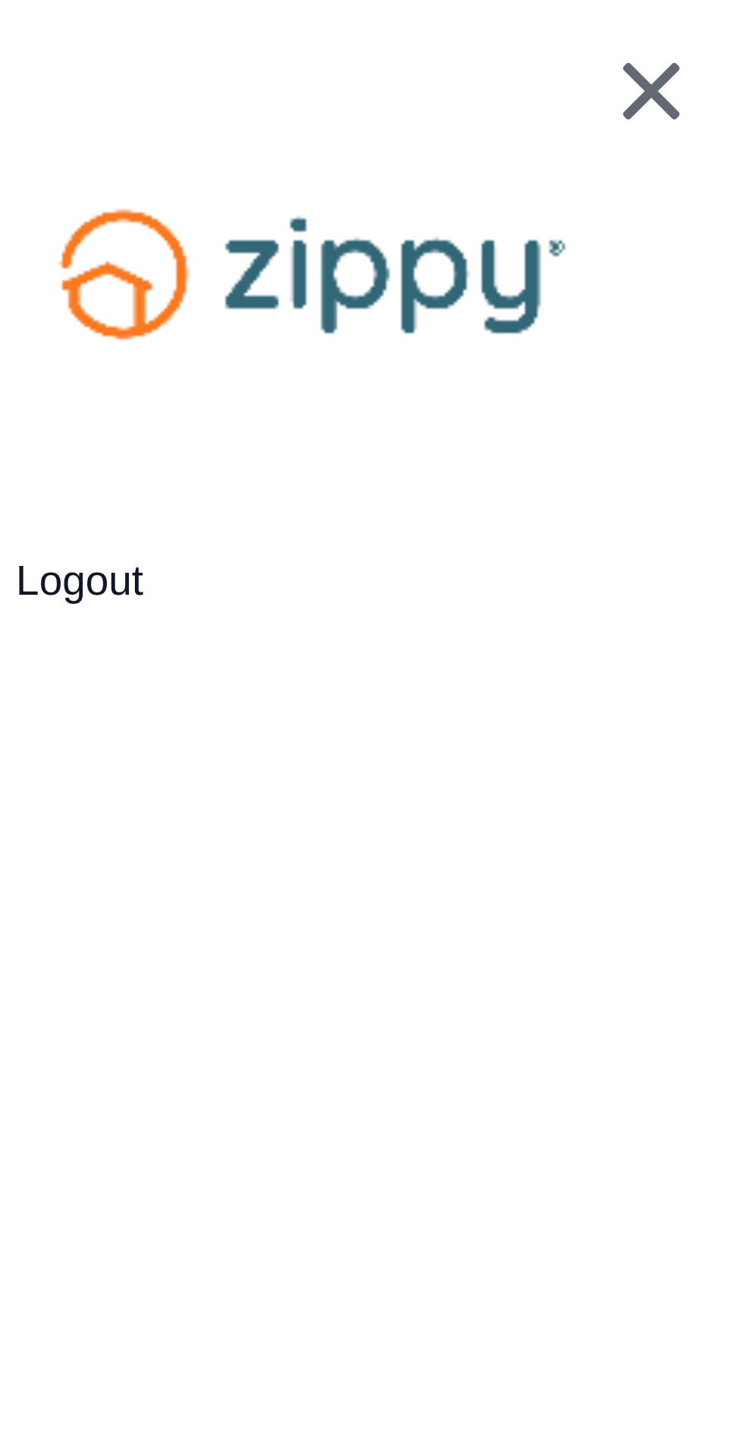
click at [721, 22] on img at bounding box center [719, 22] width 15 height 14
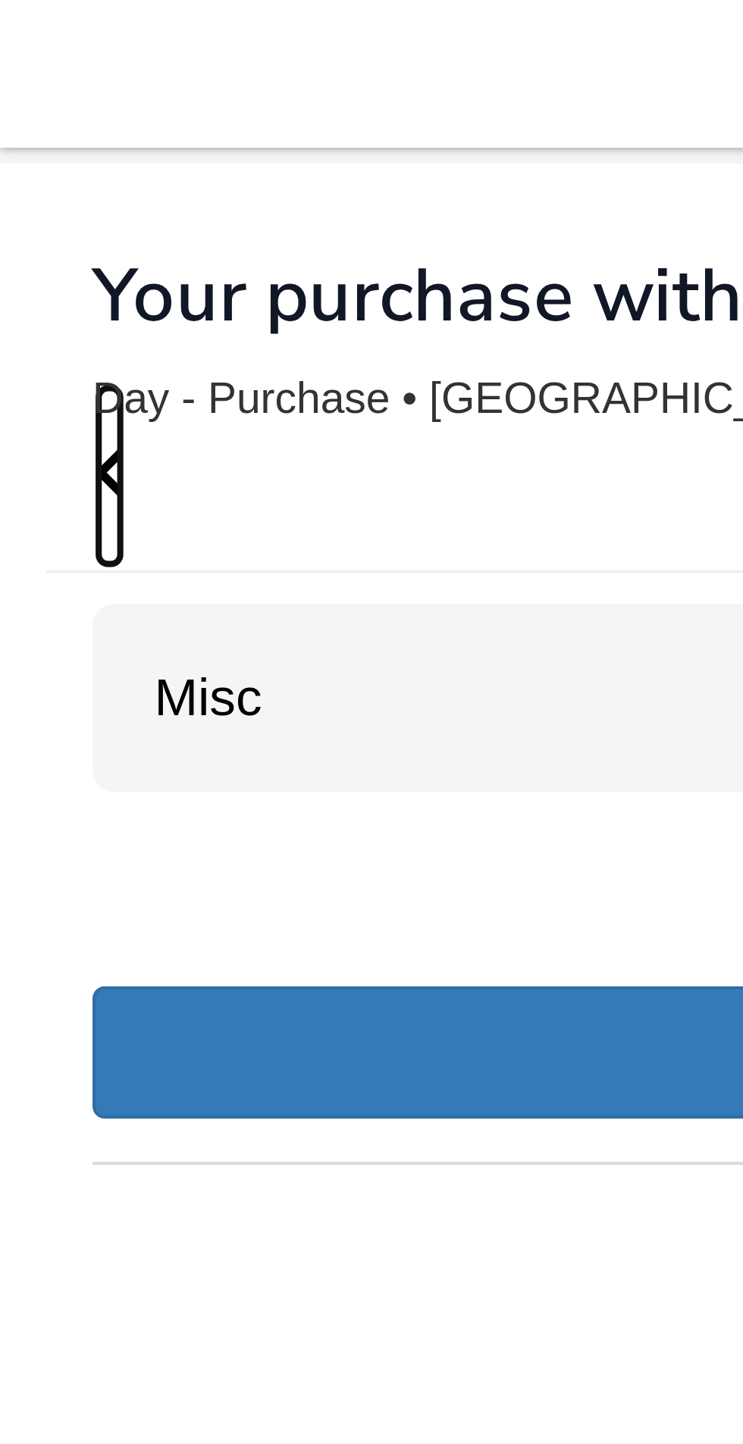
click at [27, 114] on icon "Go Back" at bounding box center [27, 116] width 8 height 14
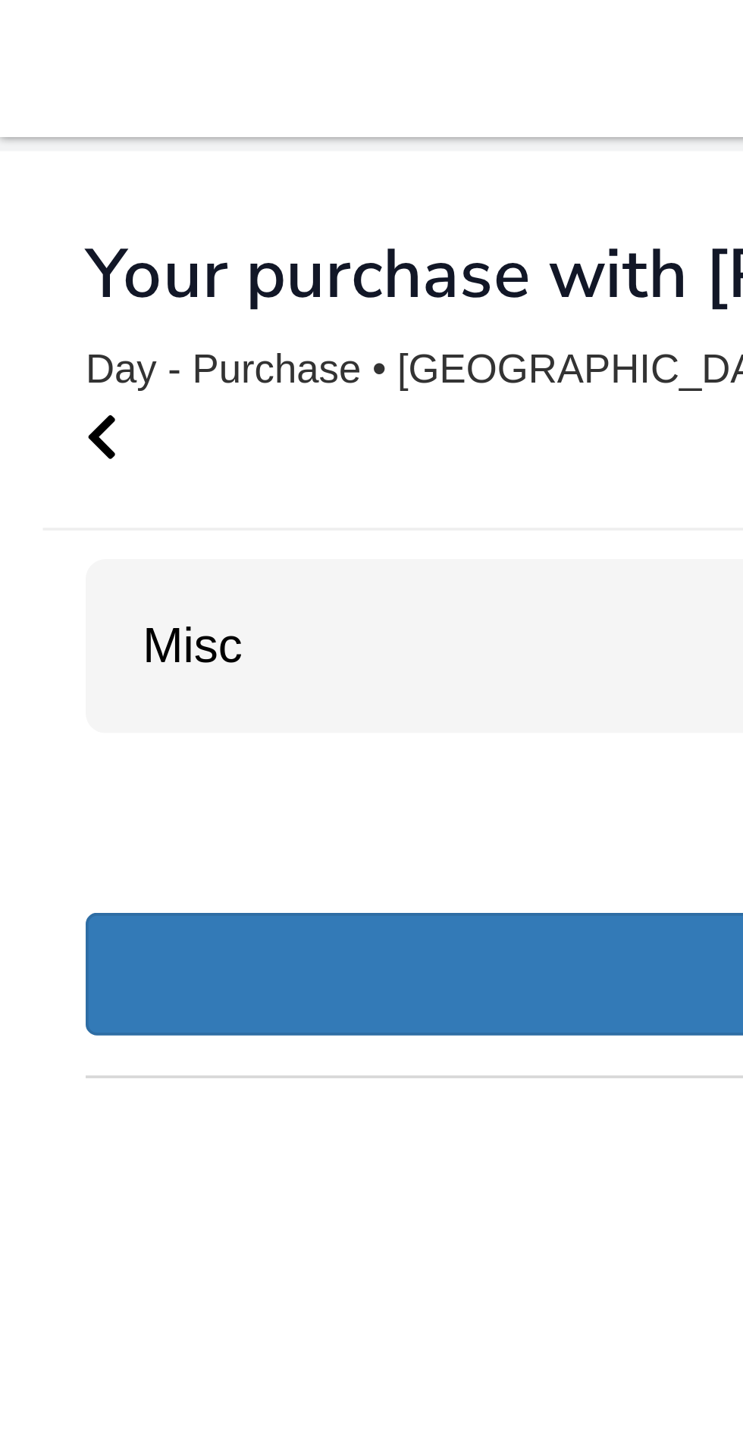
click at [122, 172] on div "Misc 9" at bounding box center [371, 172] width 697 height 46
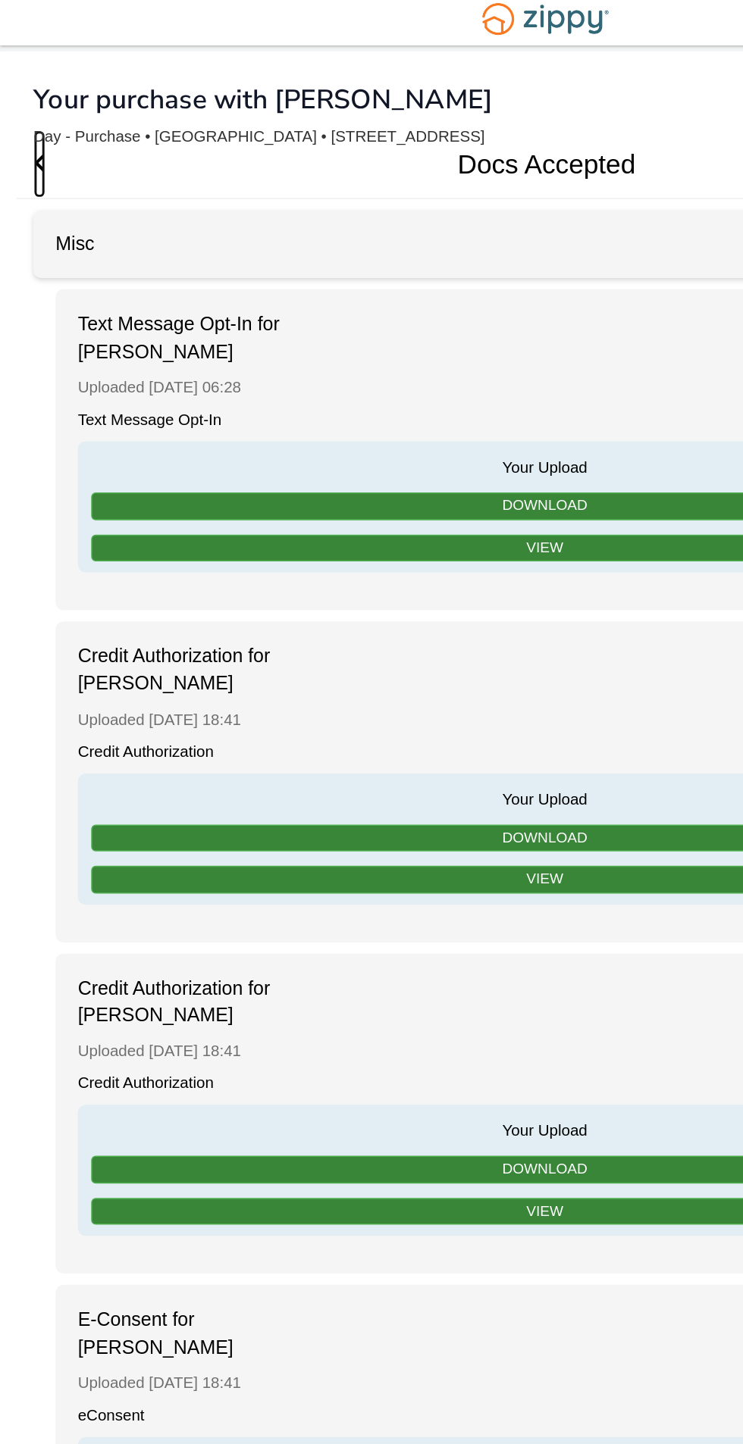
click at [27, 117] on icon "Go Back" at bounding box center [27, 116] width 8 height 14
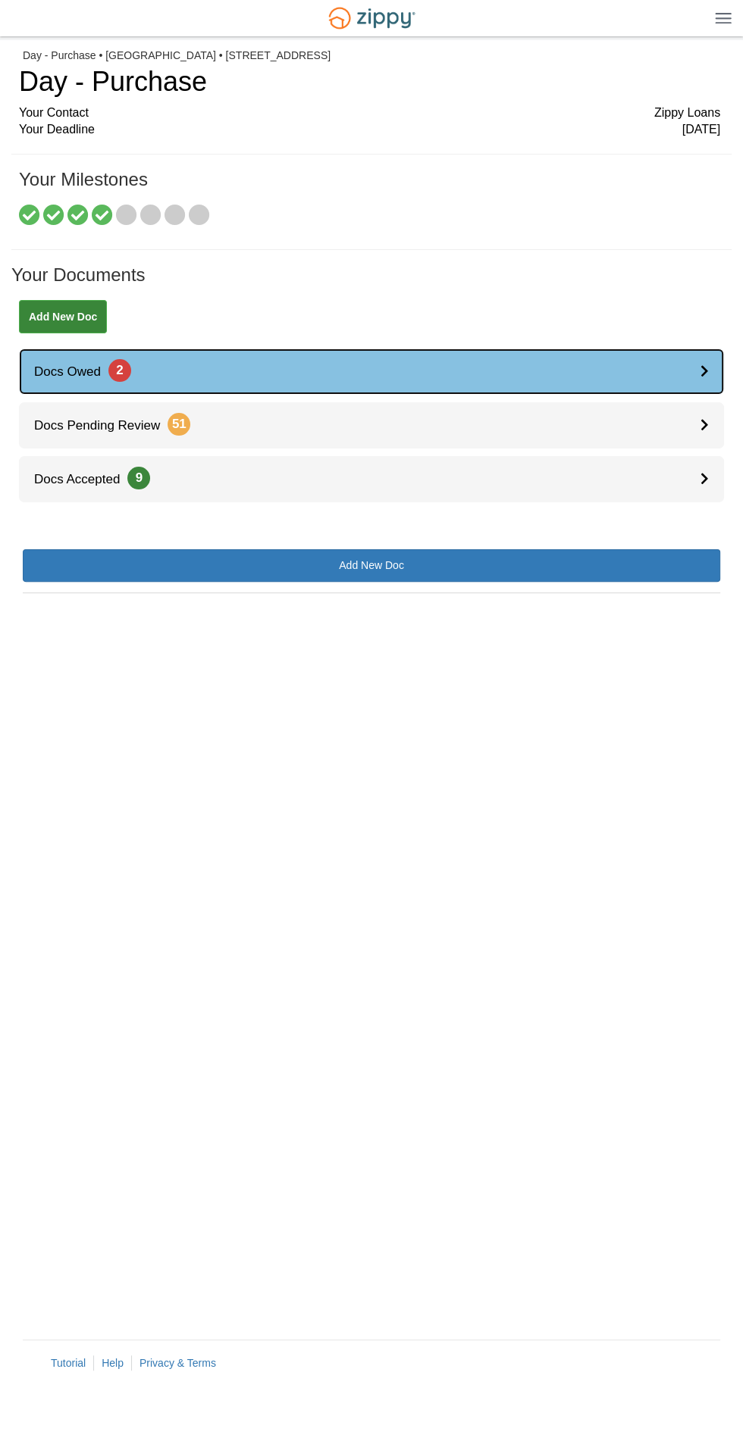
click at [124, 369] on span "2" at bounding box center [119, 370] width 23 height 23
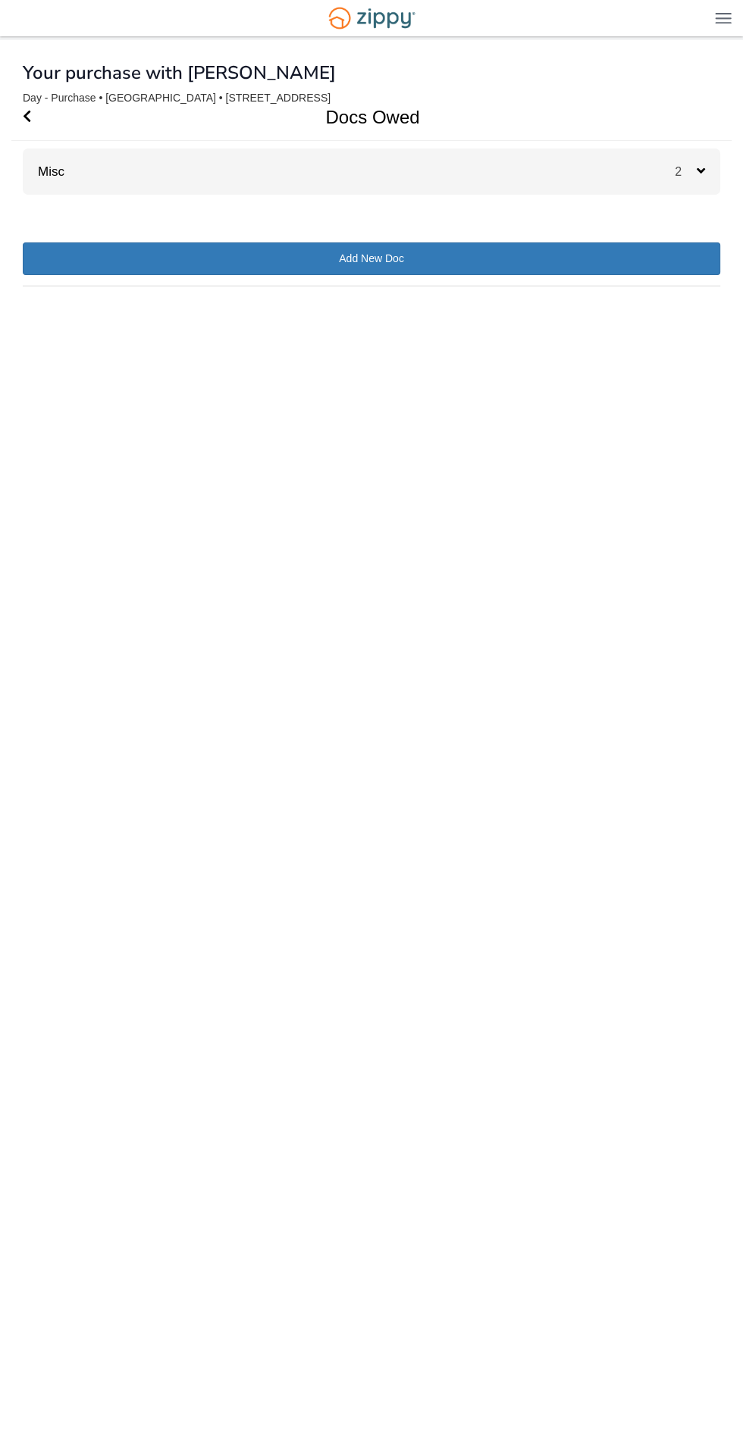
click at [680, 186] on div "2" at bounding box center [696, 172] width 45 height 46
